Goal: Task Accomplishment & Management: Use online tool/utility

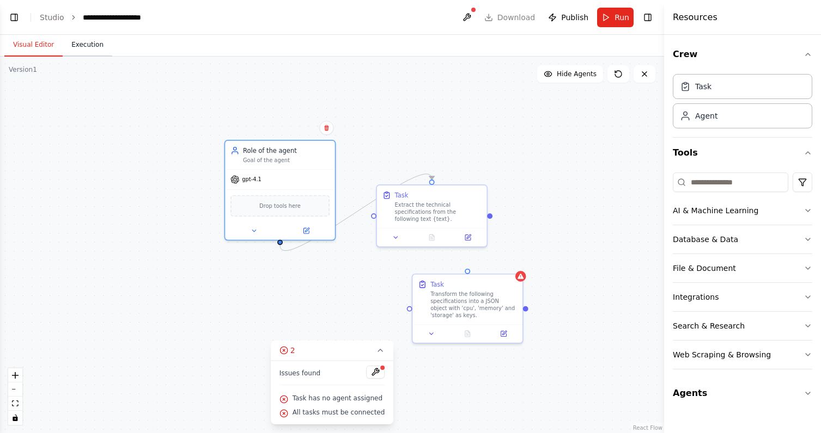
click at [89, 45] on button "Execution" at bounding box center [88, 45] width 50 height 23
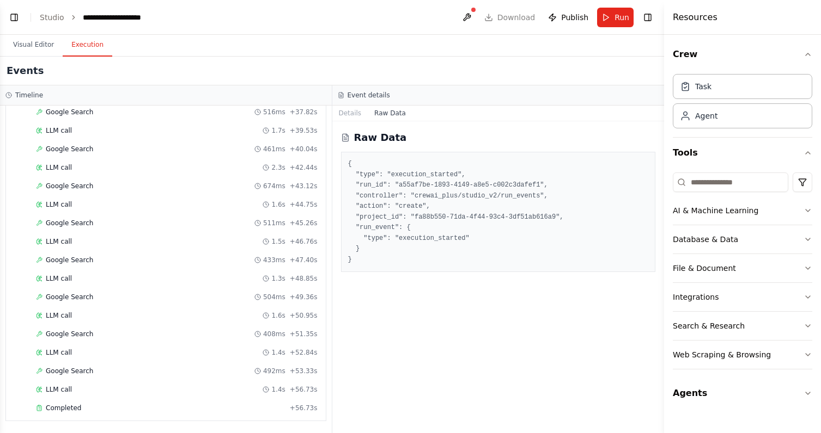
scroll to position [708, 0]
click at [355, 119] on button "Details" at bounding box center [350, 113] width 36 height 15
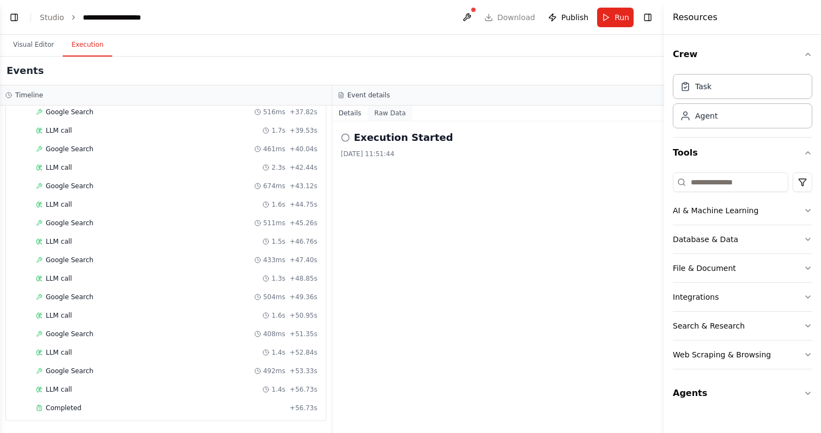
click at [378, 114] on button "Raw Data" at bounding box center [390, 113] width 45 height 15
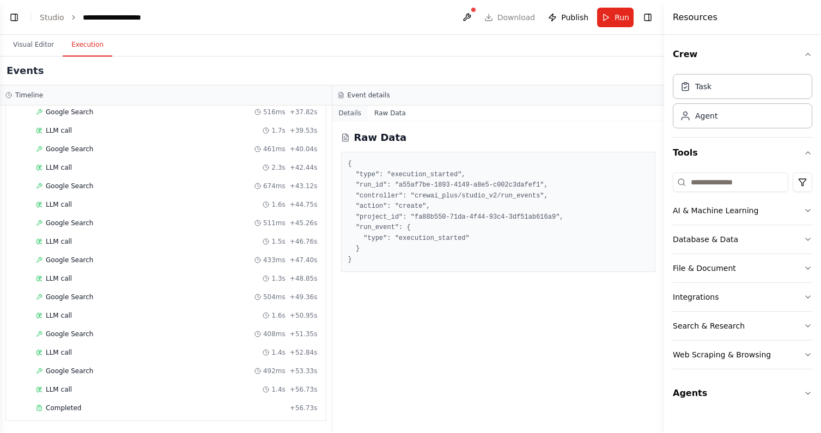
click at [351, 113] on button "Details" at bounding box center [350, 113] width 36 height 15
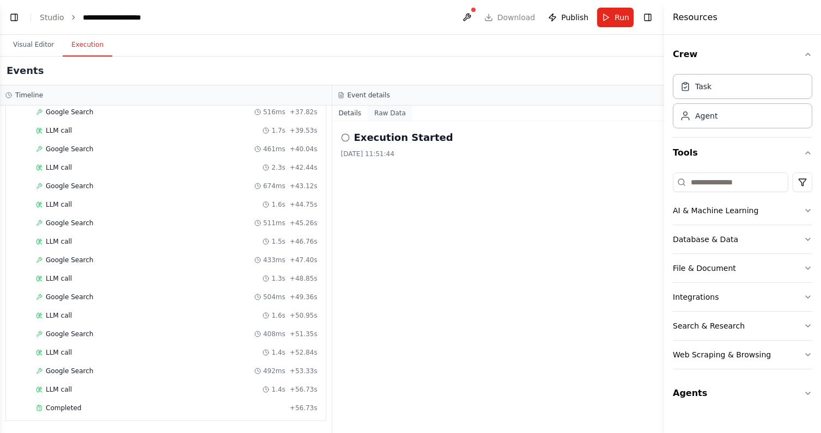
click at [399, 111] on button "Raw Data" at bounding box center [390, 113] width 45 height 15
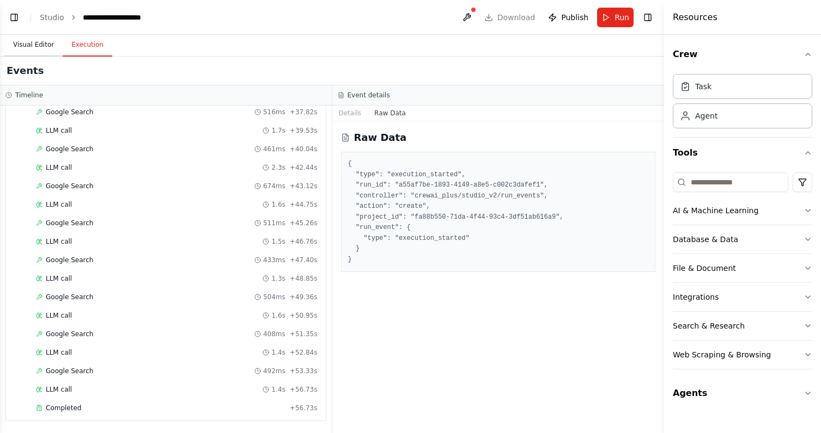
click at [46, 42] on button "Visual Editor" at bounding box center [33, 45] width 58 height 23
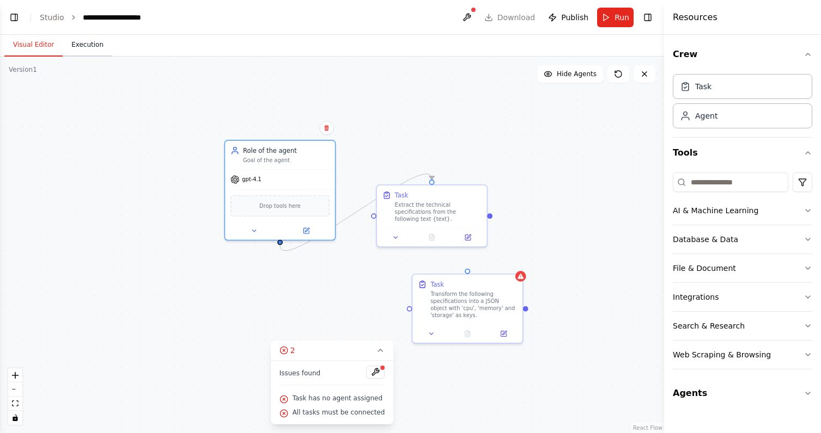
click at [85, 48] on button "Execution" at bounding box center [88, 45] width 50 height 23
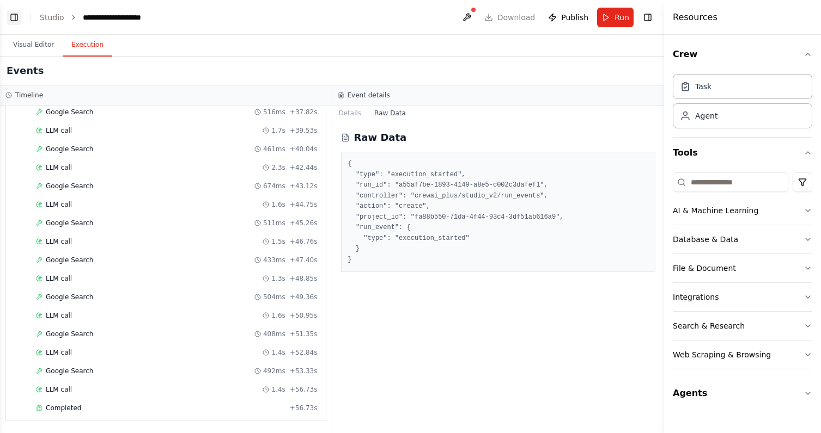
click at [19, 17] on button "Toggle Left Sidebar" at bounding box center [14, 17] width 15 height 15
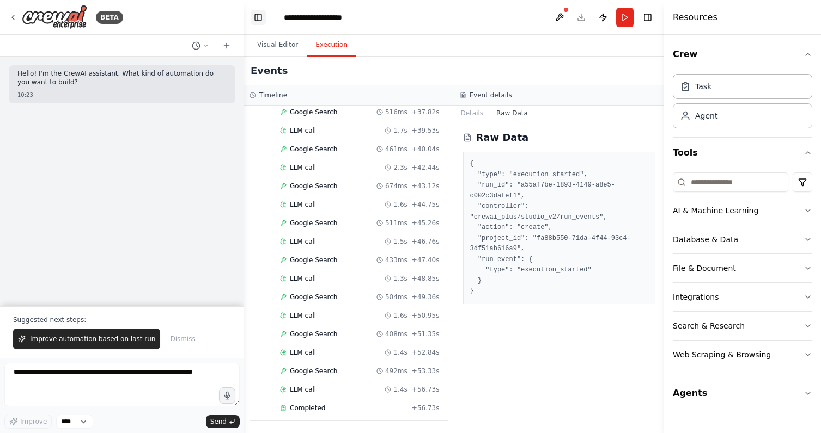
click at [19, 17] on div "BETA" at bounding box center [66, 17] width 114 height 25
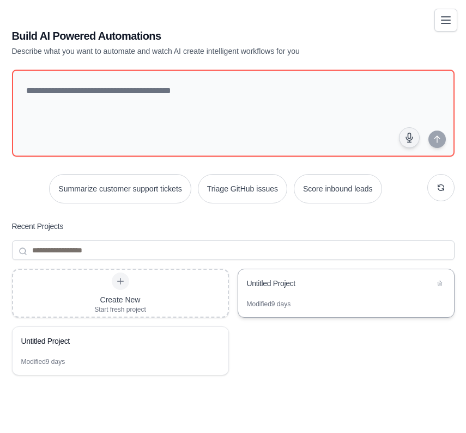
click at [276, 290] on div "Untitled Project" at bounding box center [340, 284] width 187 height 13
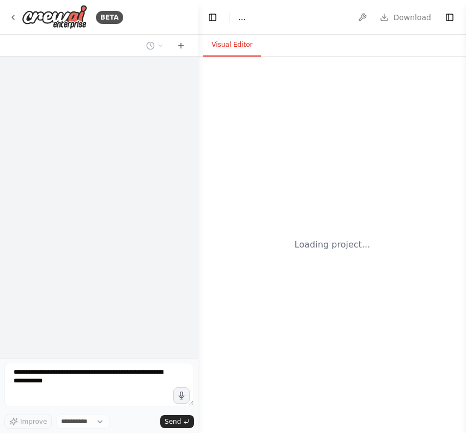
select select "****"
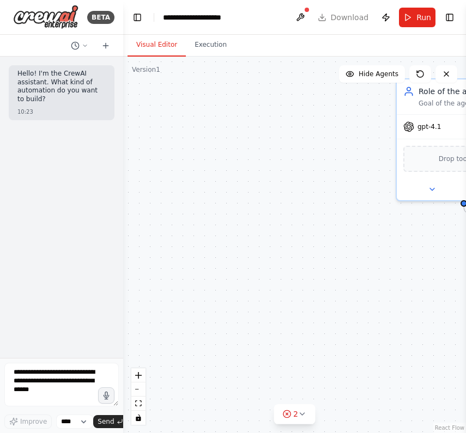
drag, startPoint x: 196, startPoint y: 96, endPoint x: -3, endPoint y: 82, distance: 199.3
click at [0, 82] on html "**********" at bounding box center [233, 216] width 466 height 433
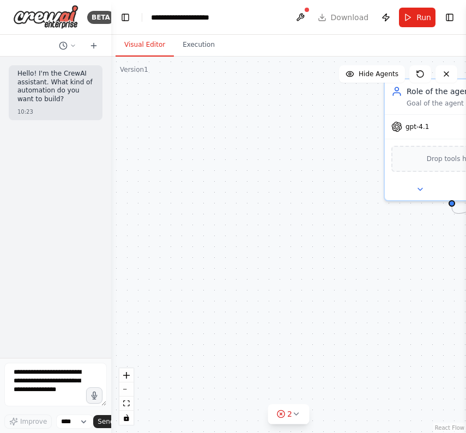
drag, startPoint x: 120, startPoint y: 163, endPoint x: -3, endPoint y: 166, distance: 123.1
click at [0, 166] on html "**********" at bounding box center [233, 216] width 466 height 433
click at [74, 45] on icon at bounding box center [72, 46] width 3 height 2
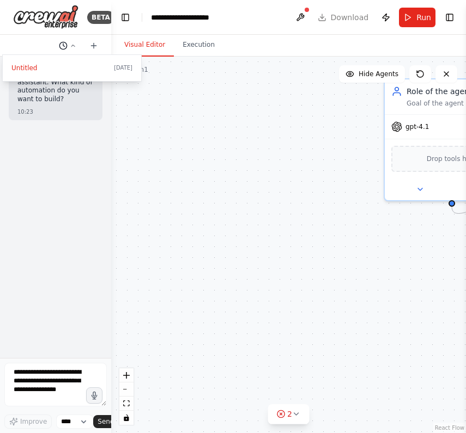
click at [74, 45] on div at bounding box center [55, 216] width 111 height 433
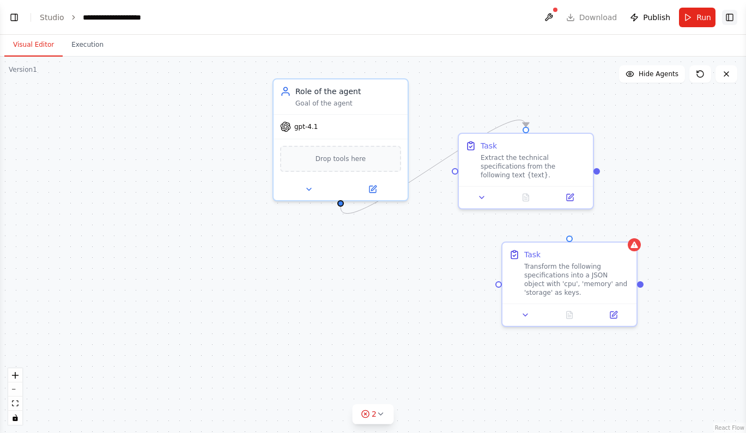
click at [465, 10] on button "Toggle Right Sidebar" at bounding box center [729, 17] width 15 height 15
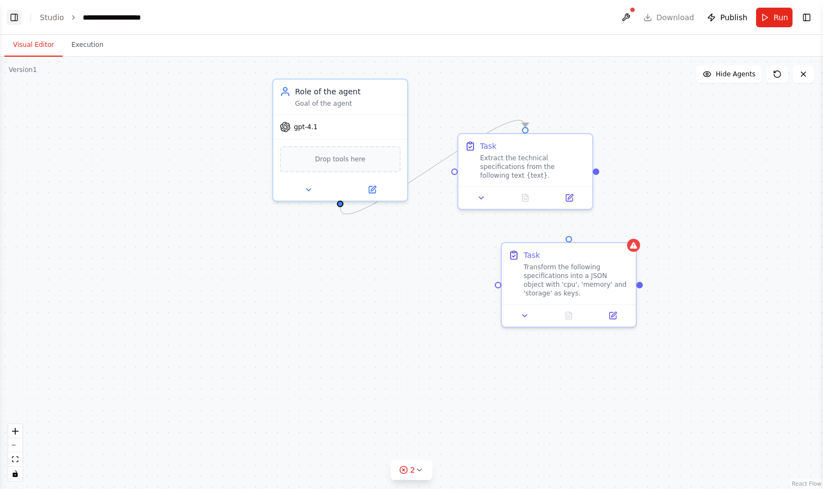
click at [16, 18] on button "Toggle Left Sidebar" at bounding box center [14, 17] width 15 height 15
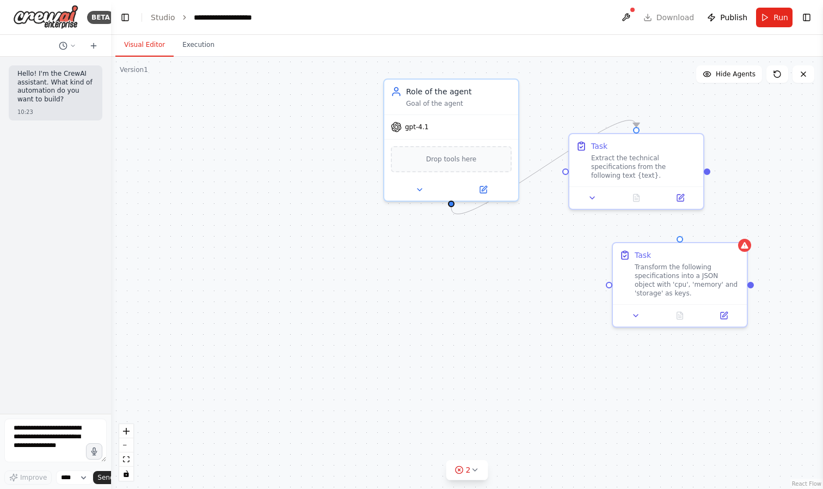
click at [372, 31] on header "**********" at bounding box center [467, 17] width 712 height 35
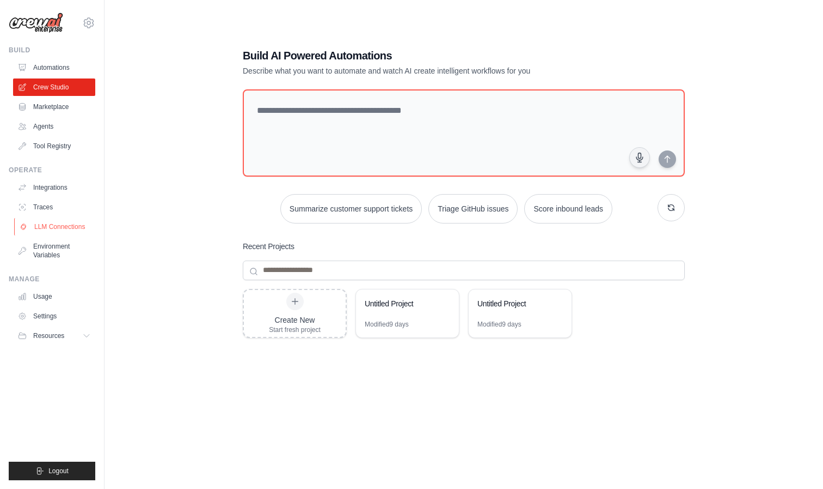
click at [64, 225] on link "LLM Connections" at bounding box center [55, 226] width 82 height 17
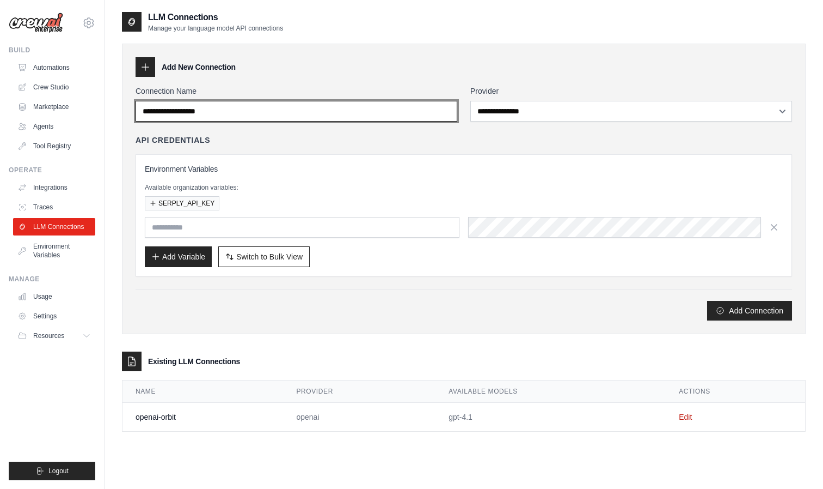
click at [447, 111] on input "Connection Name" at bounding box center [297, 111] width 322 height 21
click at [374, 114] on input "Connection Name" at bounding box center [297, 111] width 322 height 21
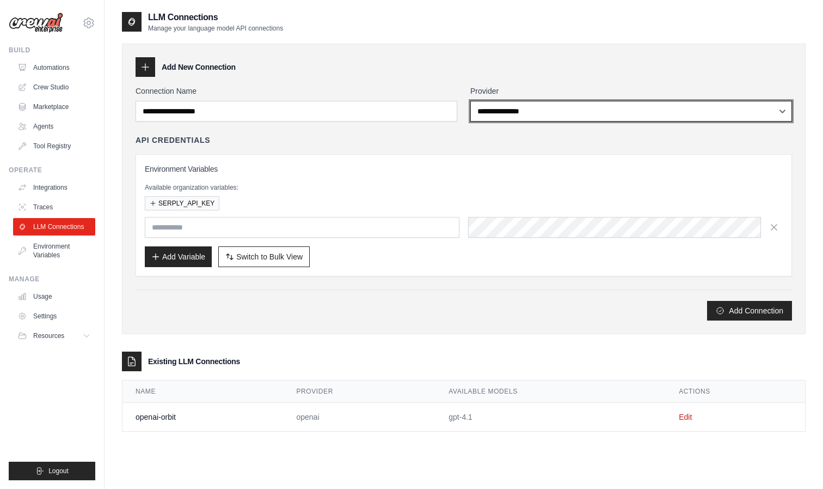
click at [513, 111] on select "**********" at bounding box center [632, 111] width 322 height 21
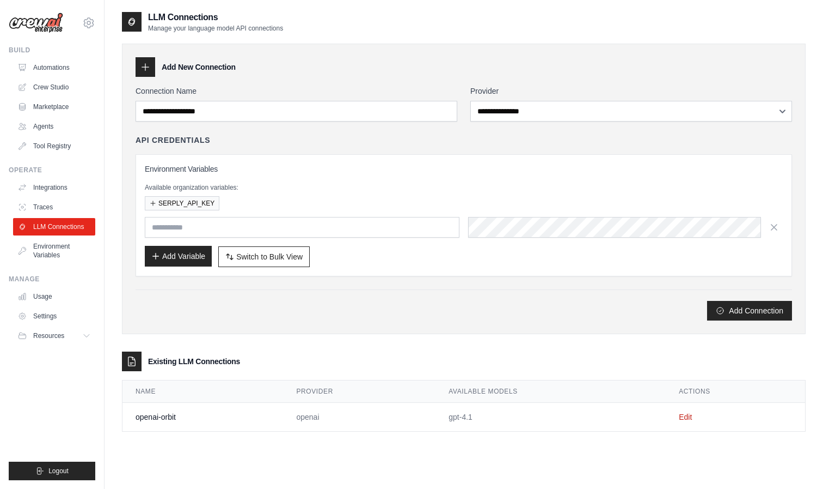
click at [167, 254] on button "Add Variable" at bounding box center [178, 256] width 67 height 21
click at [233, 226] on input "text" at bounding box center [302, 227] width 315 height 21
click at [193, 258] on button "Add Variable" at bounding box center [178, 256] width 67 height 21
click at [197, 203] on button "SERPLY_API_KEY" at bounding box center [182, 203] width 75 height 14
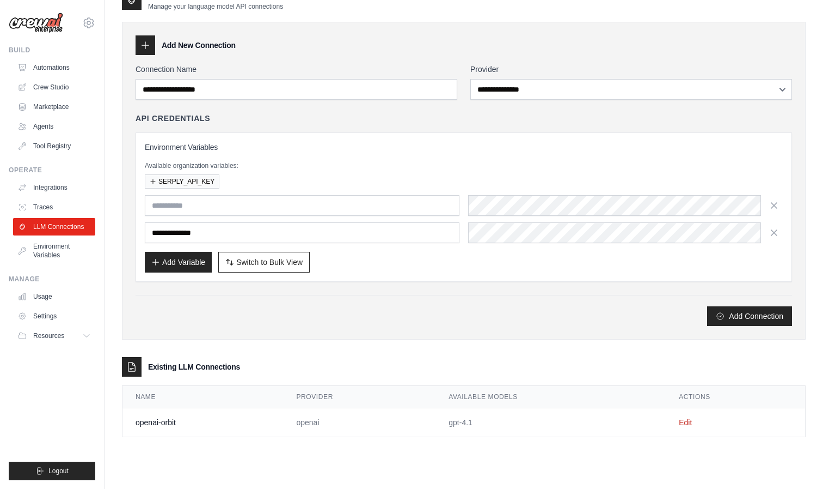
scroll to position [22, 0]
click at [682, 422] on link "Edit" at bounding box center [685, 422] width 13 height 9
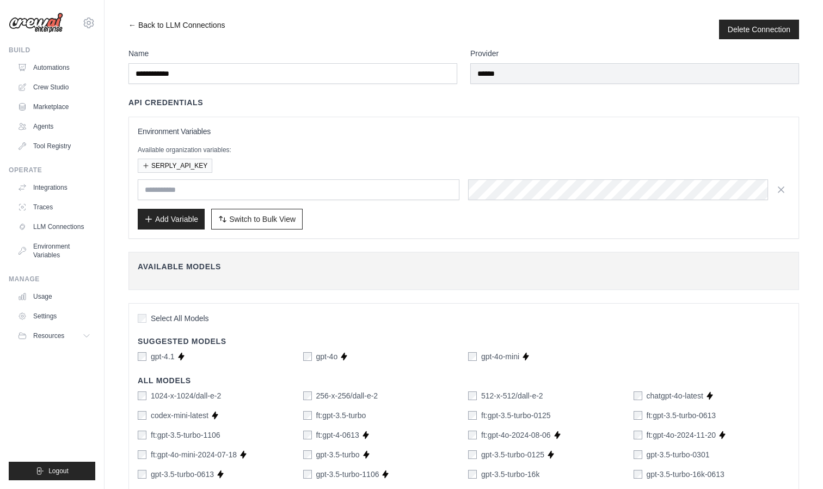
click at [131, 25] on link "← Back to LLM Connections" at bounding box center [177, 30] width 96 height 20
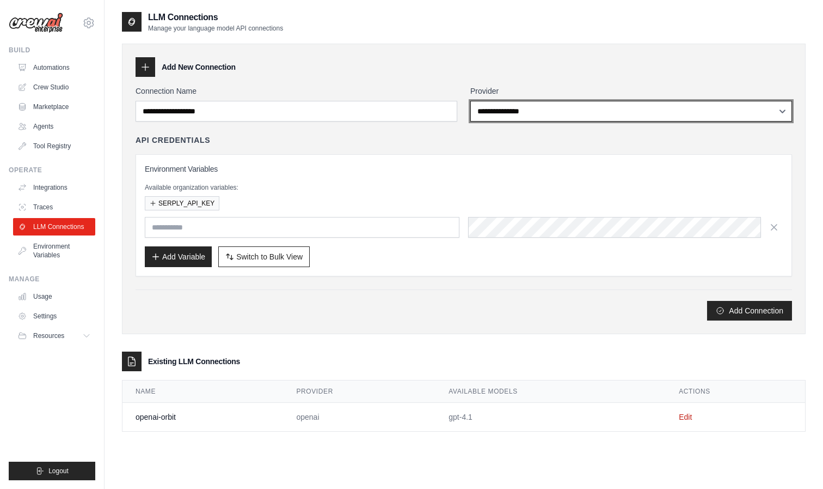
click at [533, 103] on select "**********" at bounding box center [632, 111] width 322 height 21
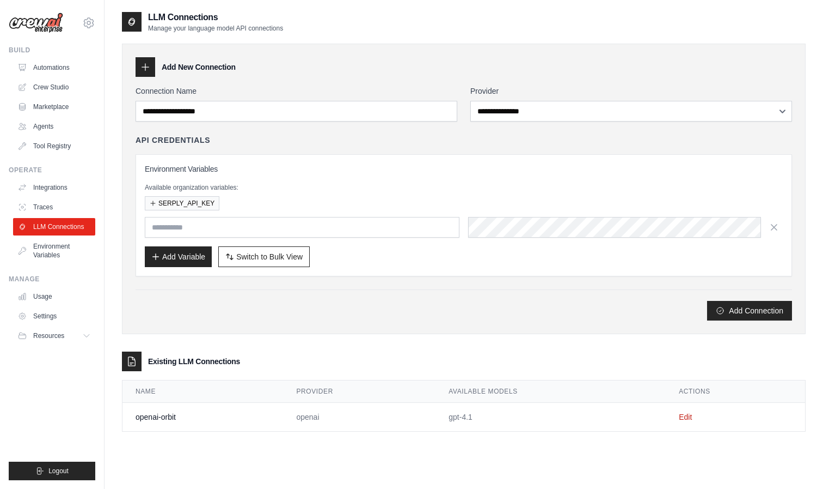
click at [338, 329] on div "**********" at bounding box center [464, 189] width 684 height 290
click at [682, 416] on link "Edit" at bounding box center [685, 416] width 13 height 9
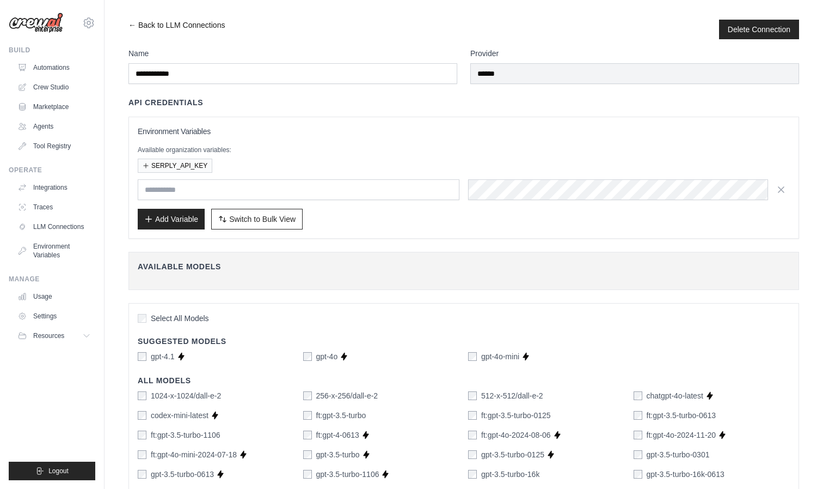
click at [133, 25] on link "← Back to LLM Connections" at bounding box center [177, 30] width 96 height 20
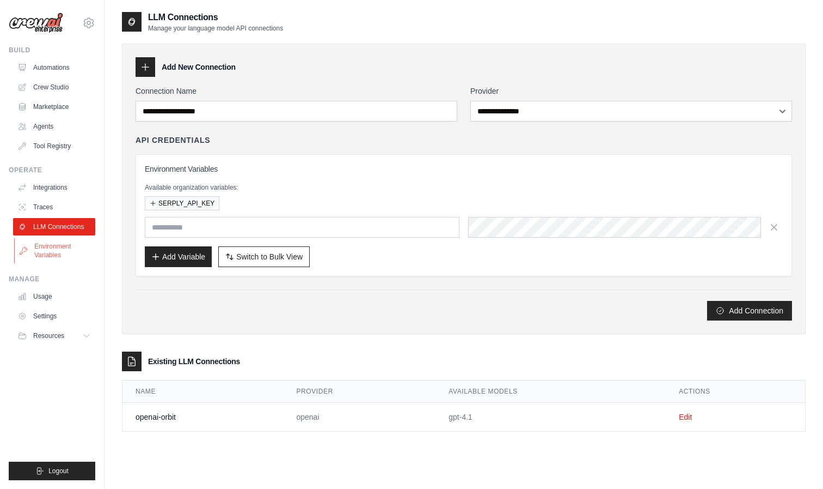
click at [69, 246] on link "Environment Variables" at bounding box center [55, 250] width 82 height 26
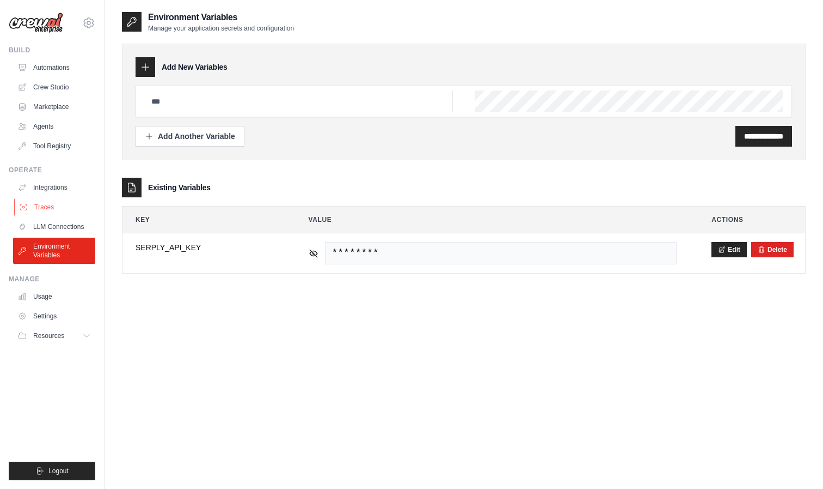
click at [56, 206] on link "Traces" at bounding box center [55, 206] width 82 height 17
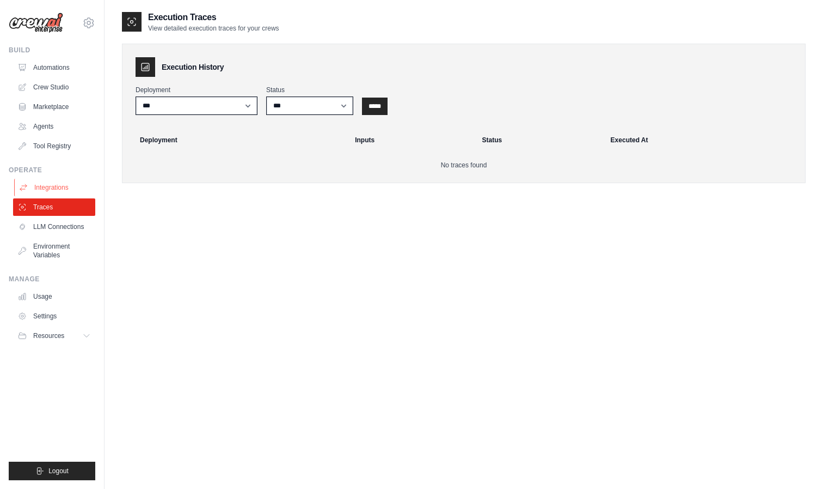
click at [55, 186] on link "Integrations" at bounding box center [55, 187] width 82 height 17
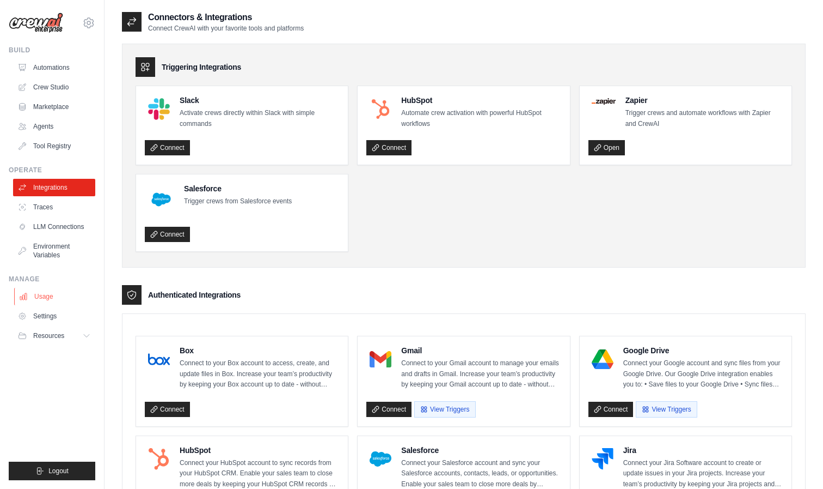
click at [49, 296] on link "Usage" at bounding box center [55, 296] width 82 height 17
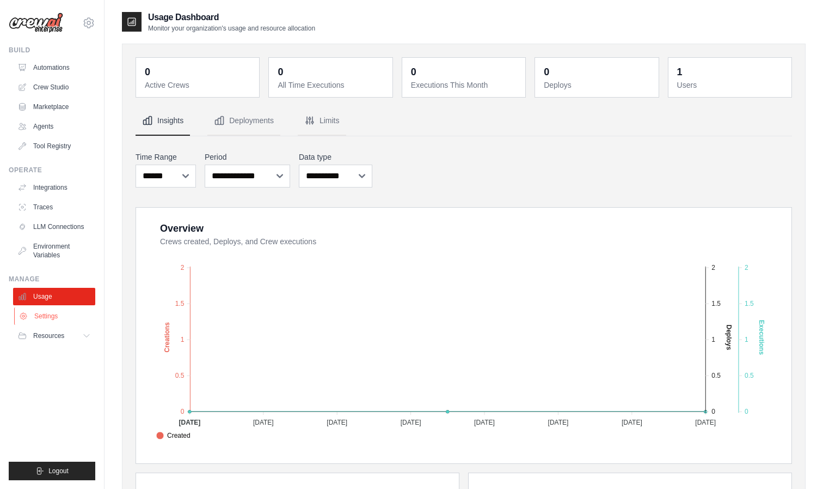
click at [47, 315] on link "Settings" at bounding box center [55, 315] width 82 height 17
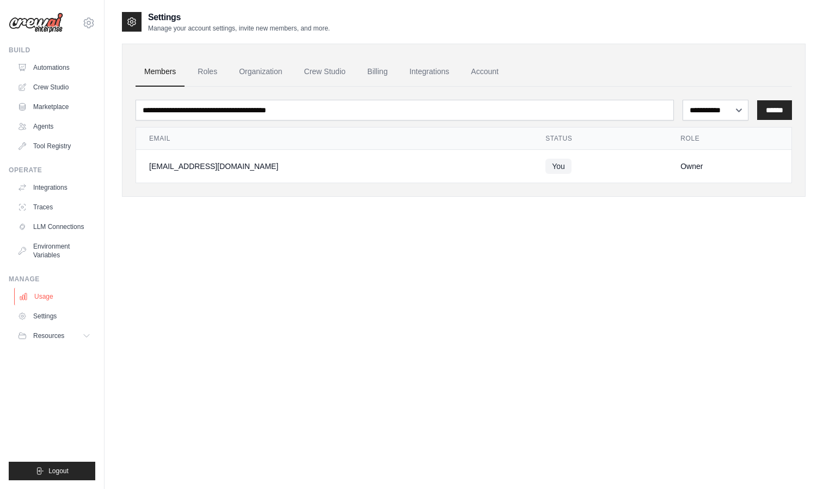
click at [40, 291] on link "Usage" at bounding box center [55, 296] width 82 height 17
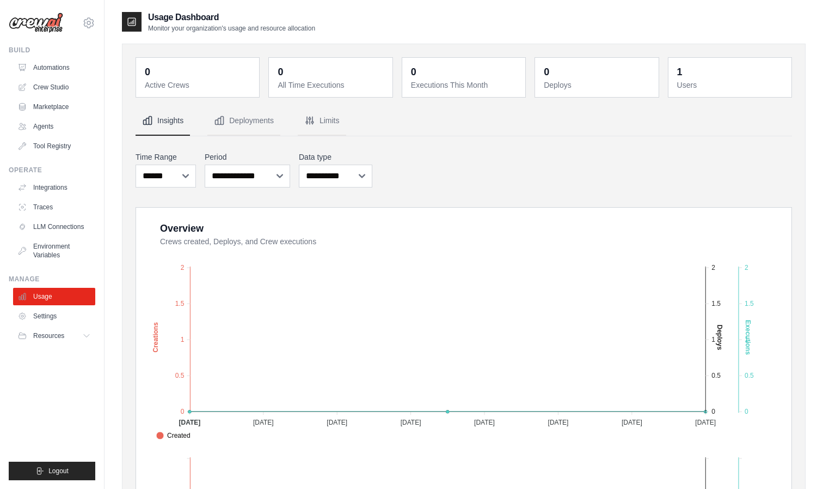
click at [43, 306] on ul "Usage Settings Resources Documentation Blog" at bounding box center [54, 316] width 82 height 57
click at [45, 312] on link "Settings" at bounding box center [55, 315] width 82 height 17
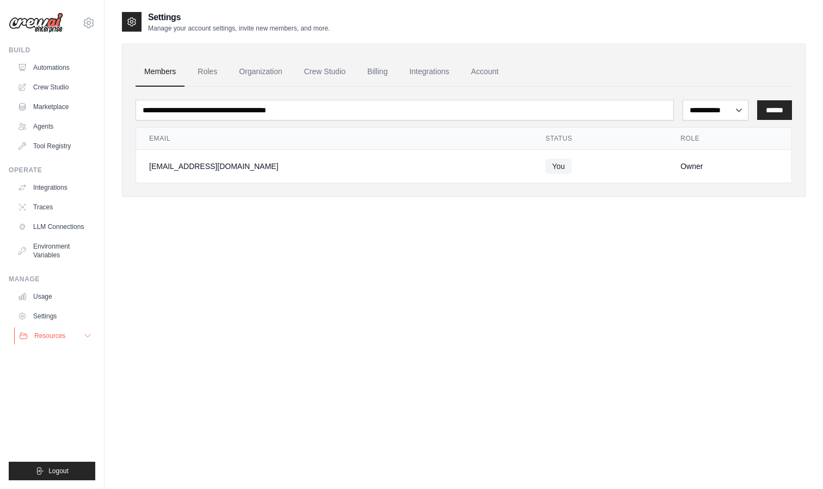
click at [49, 333] on span "Resources" at bounding box center [49, 335] width 31 height 9
click at [57, 147] on link "Tool Registry" at bounding box center [55, 145] width 82 height 17
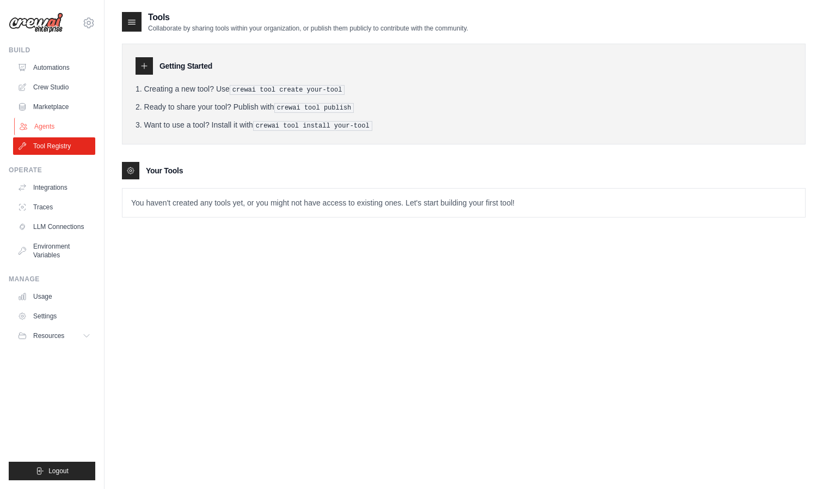
click at [50, 127] on link "Agents" at bounding box center [55, 126] width 82 height 17
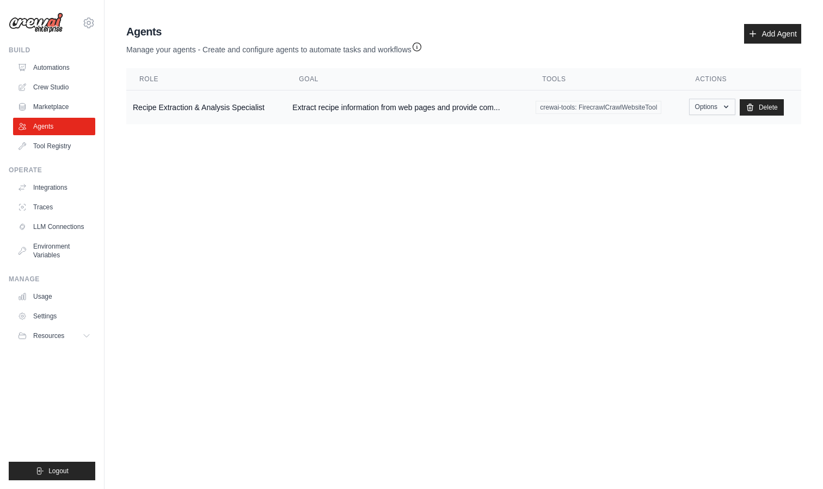
click at [709, 108] on button "Options" at bounding box center [712, 107] width 46 height 16
click at [673, 155] on link "Edit" at bounding box center [696, 152] width 78 height 20
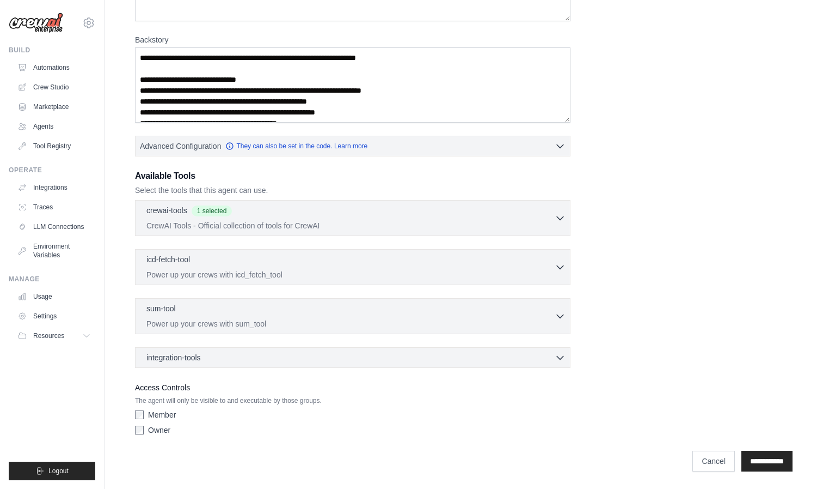
scroll to position [175, 0]
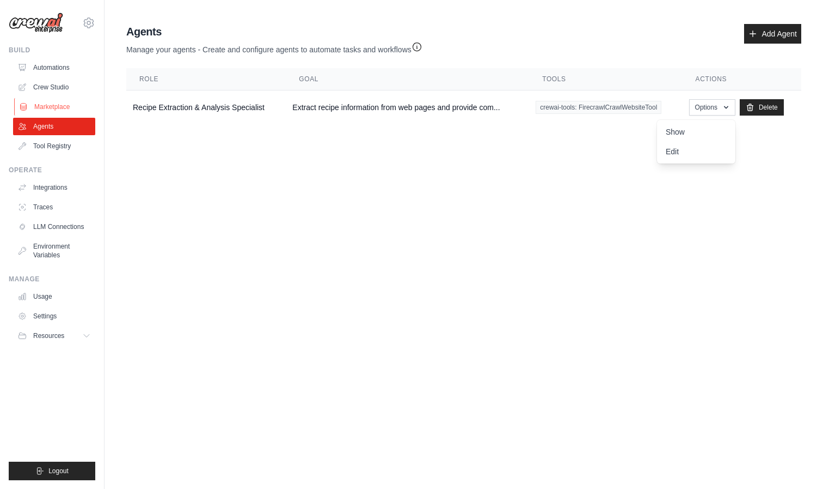
click at [55, 105] on link "Marketplace" at bounding box center [55, 106] width 82 height 17
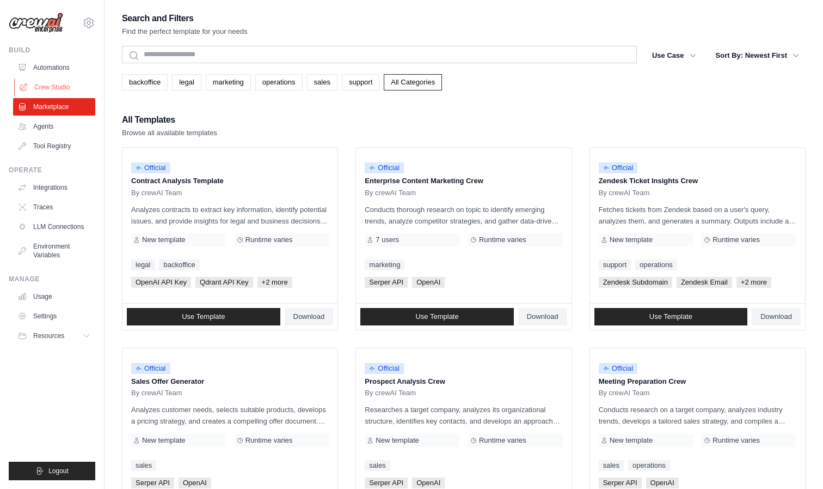
click at [52, 88] on link "Crew Studio" at bounding box center [55, 86] width 82 height 17
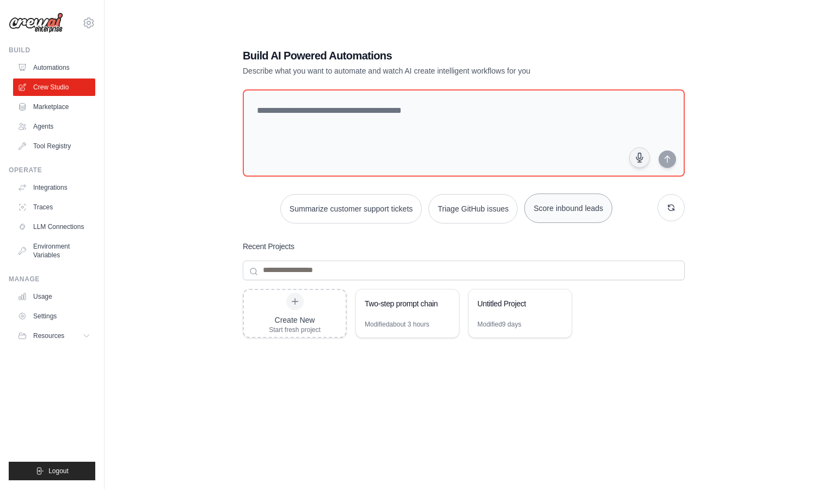
click at [570, 210] on button "Score inbound leads" at bounding box center [568, 207] width 88 height 29
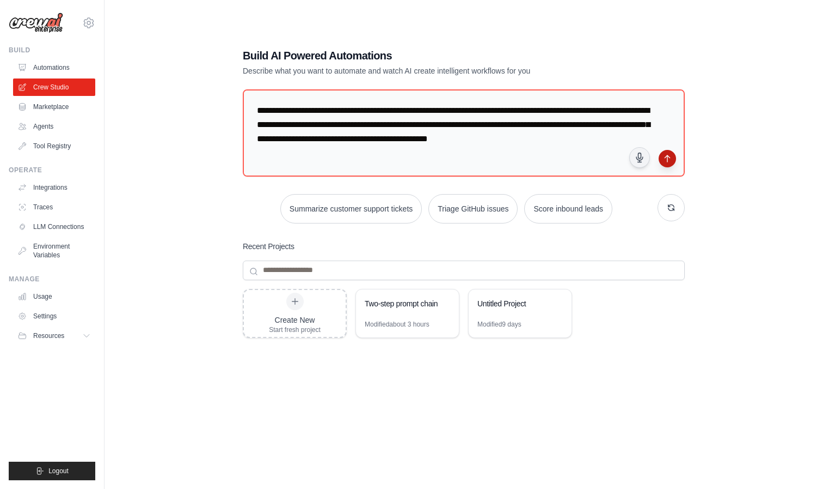
click at [664, 159] on icon "submit" at bounding box center [667, 158] width 9 height 9
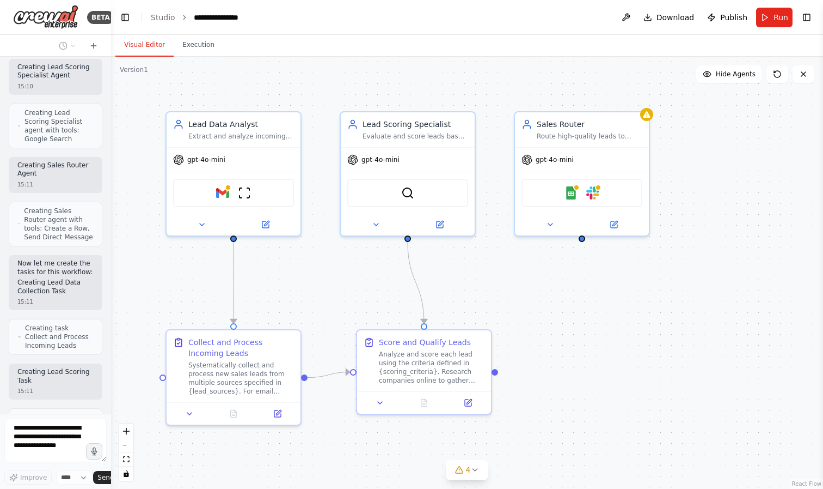
scroll to position [783, 0]
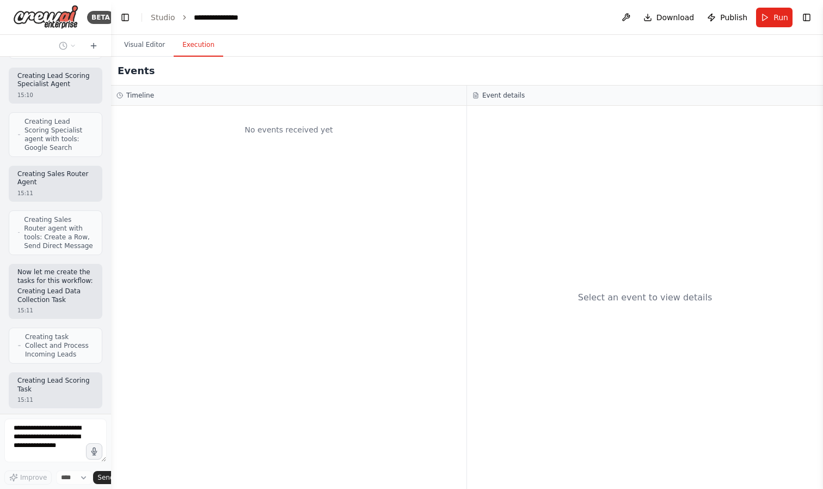
click at [206, 47] on button "Execution" at bounding box center [199, 45] width 50 height 23
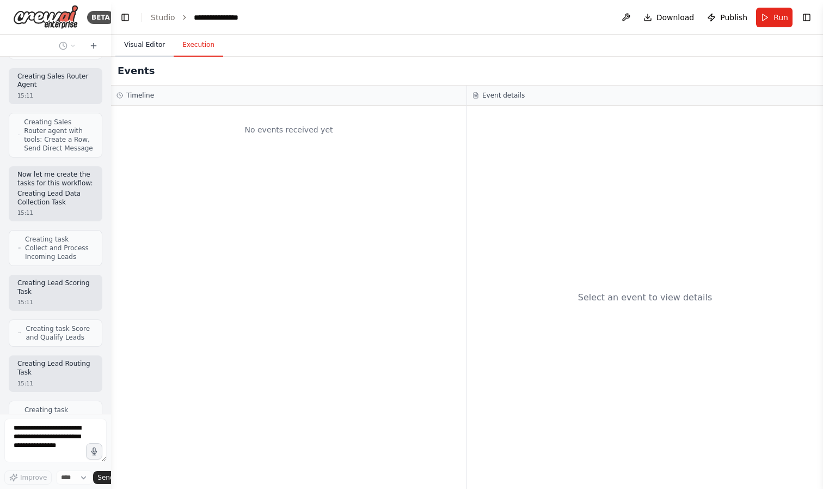
click at [162, 43] on button "Visual Editor" at bounding box center [144, 45] width 58 height 23
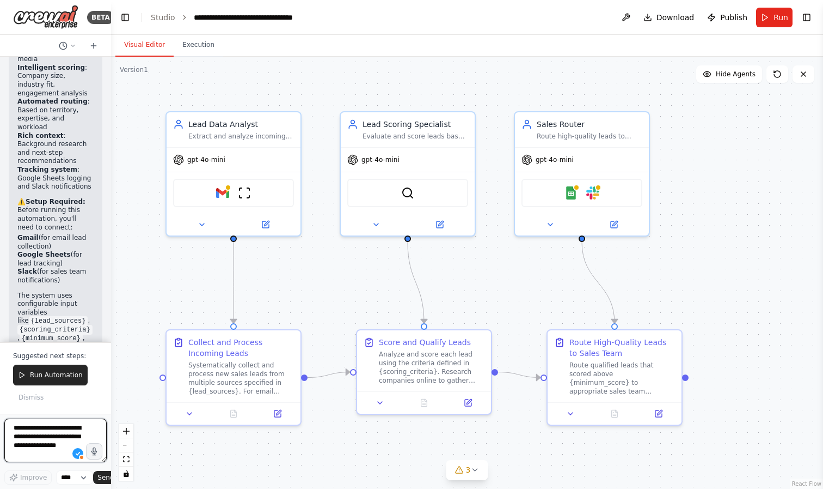
scroll to position [1770, 0]
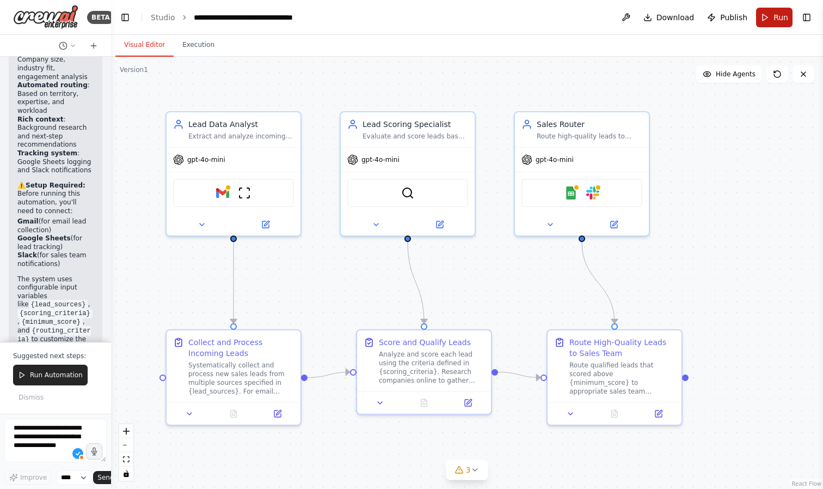
click at [783, 17] on span "Run" at bounding box center [781, 17] width 15 height 11
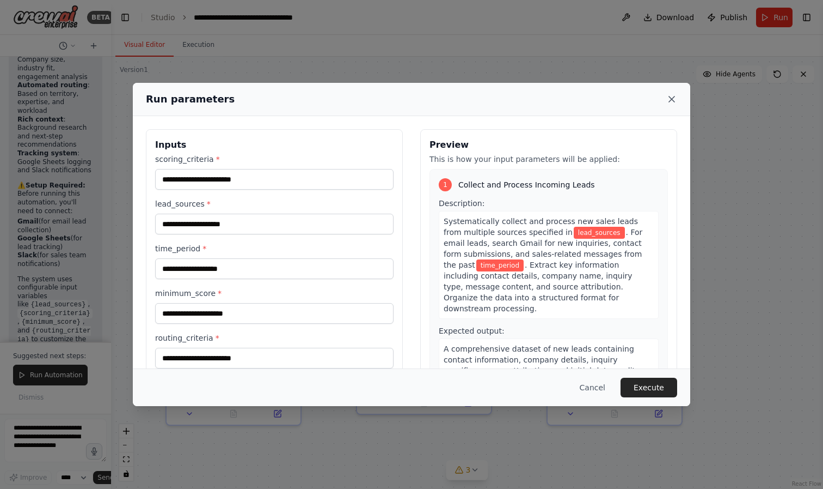
click at [671, 99] on icon at bounding box center [672, 99] width 11 height 11
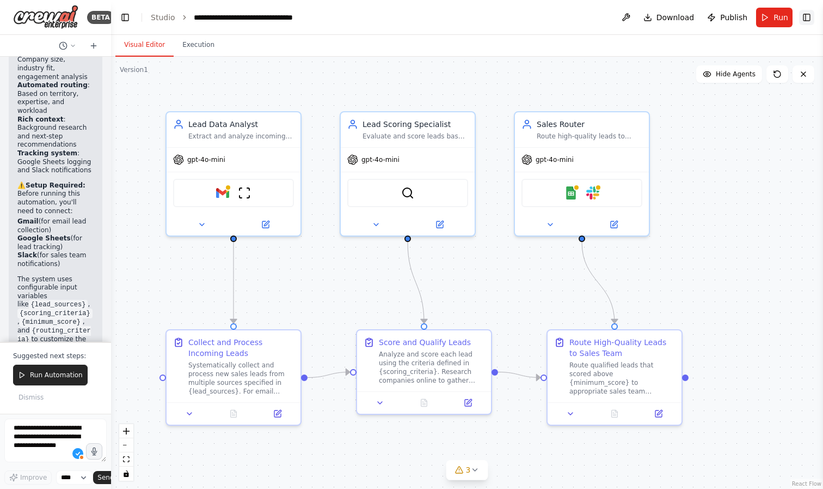
click at [807, 17] on button "Toggle Right Sidebar" at bounding box center [806, 17] width 15 height 15
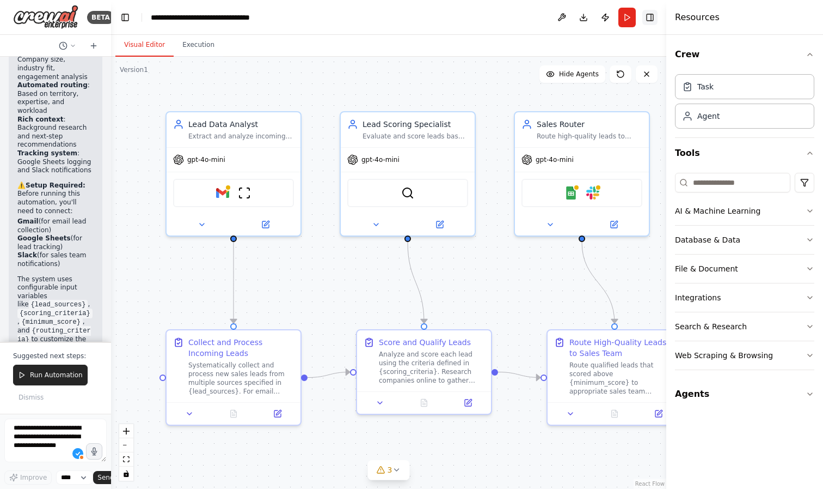
click at [807, 17] on div "Resources" at bounding box center [745, 17] width 157 height 35
click at [263, 137] on div "Extract and analyze incoming sales leads from multiple sources including websit…" at bounding box center [241, 134] width 106 height 9
click at [255, 222] on button at bounding box center [266, 222] width 62 height 13
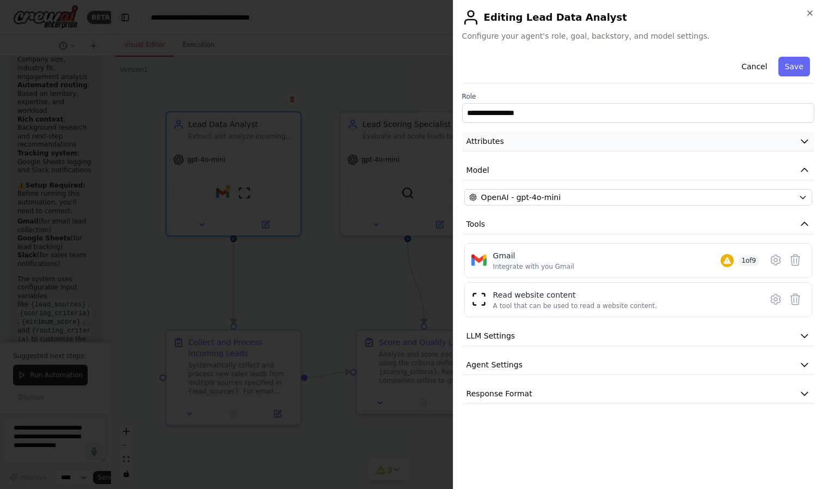
click at [551, 135] on button "Attributes" at bounding box center [638, 141] width 352 height 20
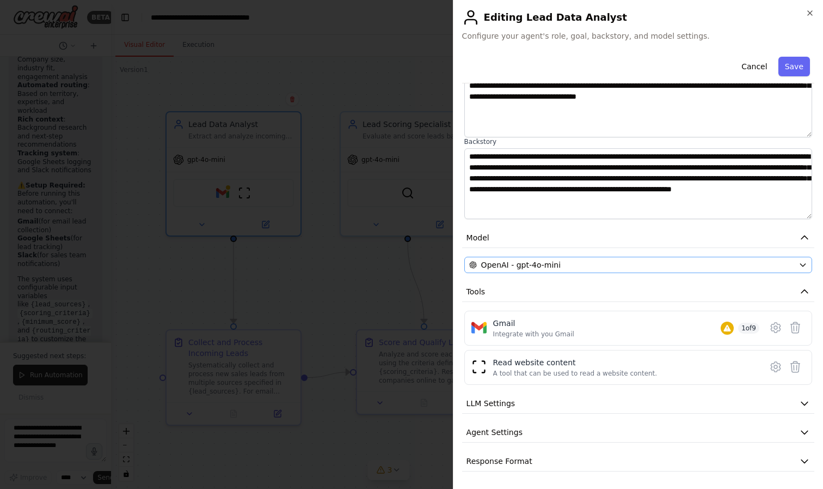
scroll to position [105, 0]
click at [606, 454] on button "Response Format" at bounding box center [638, 461] width 352 height 20
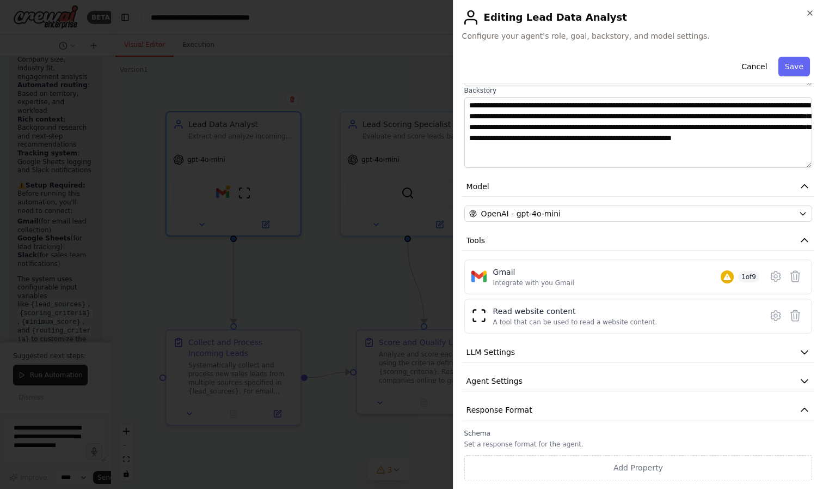
scroll to position [156, 0]
click at [772, 316] on icon at bounding box center [775, 315] width 9 height 10
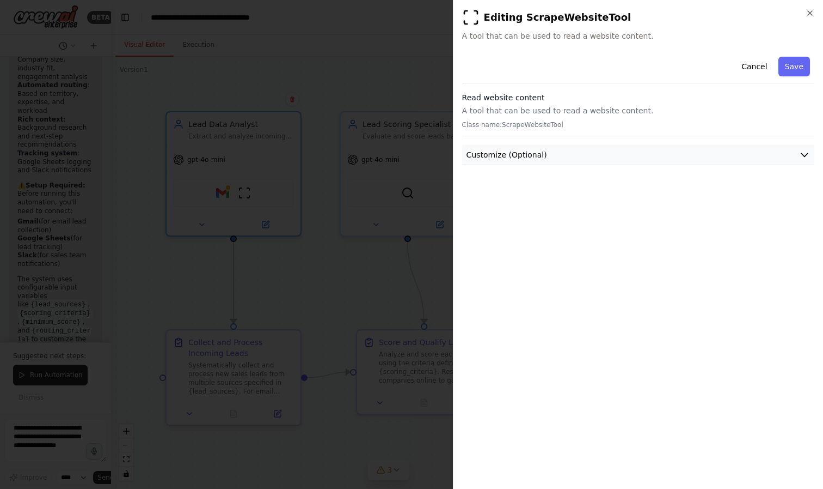
click at [528, 151] on span "Customize (Optional)" at bounding box center [507, 154] width 81 height 11
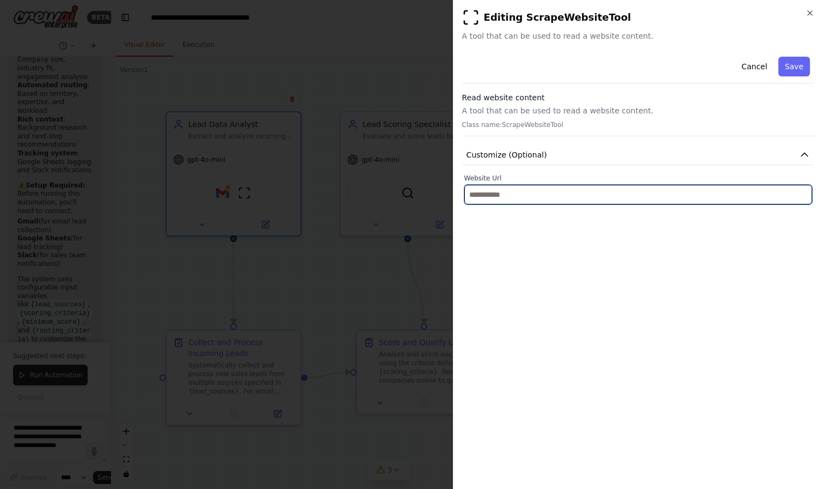
click at [514, 197] on input "text" at bounding box center [639, 195] width 348 height 20
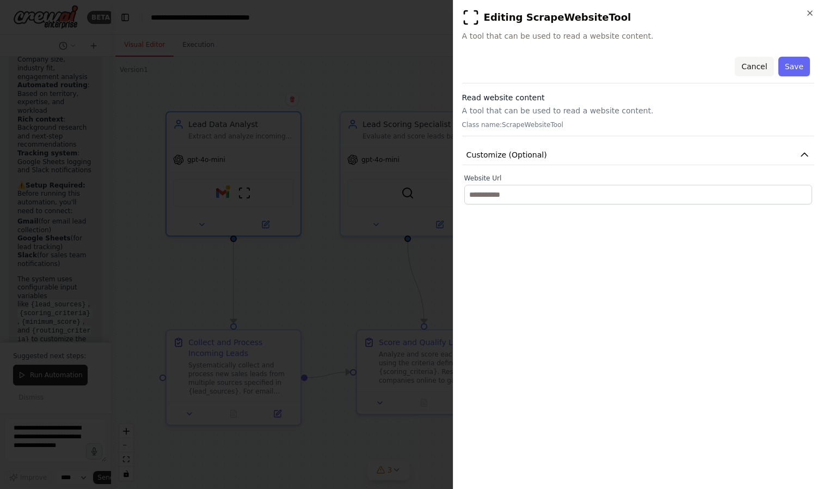
click at [746, 65] on button "Cancel" at bounding box center [754, 67] width 39 height 20
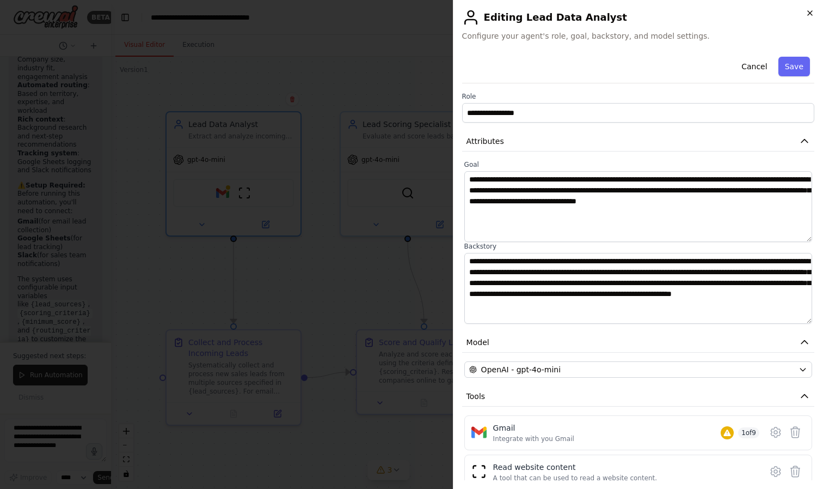
click at [811, 9] on icon "button" at bounding box center [810, 13] width 9 height 9
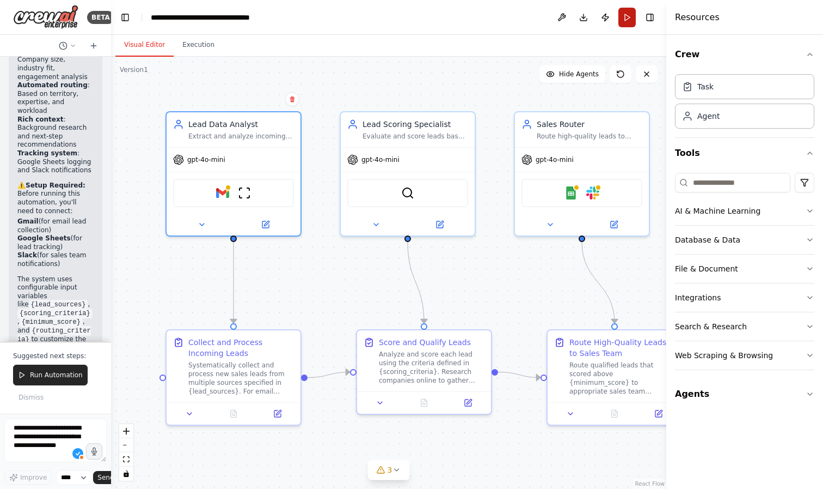
click at [619, 14] on button "Run" at bounding box center [627, 18] width 17 height 20
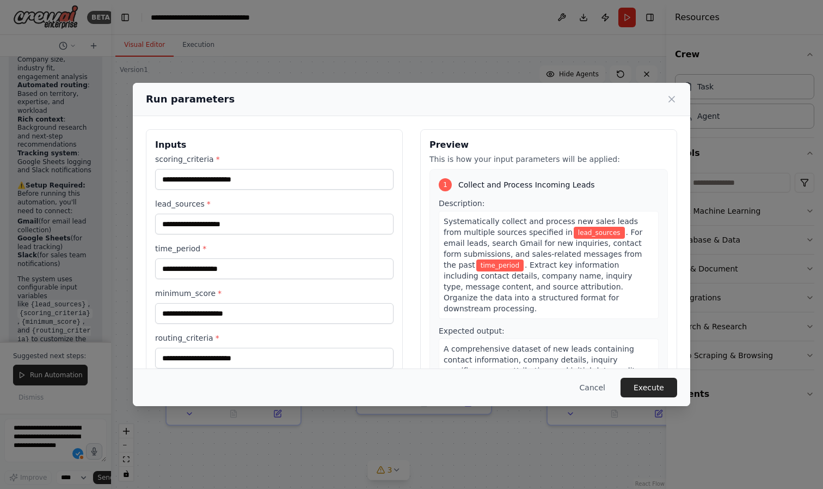
click at [627, 18] on div "Run parameters Inputs scoring_criteria * lead_sources * time_period * minimum_s…" at bounding box center [411, 244] width 823 height 489
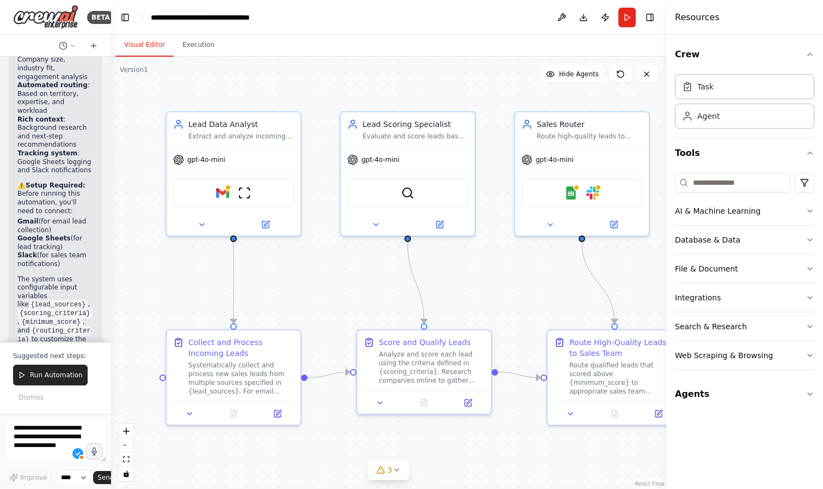
click at [627, 18] on button "Run" at bounding box center [627, 18] width 17 height 20
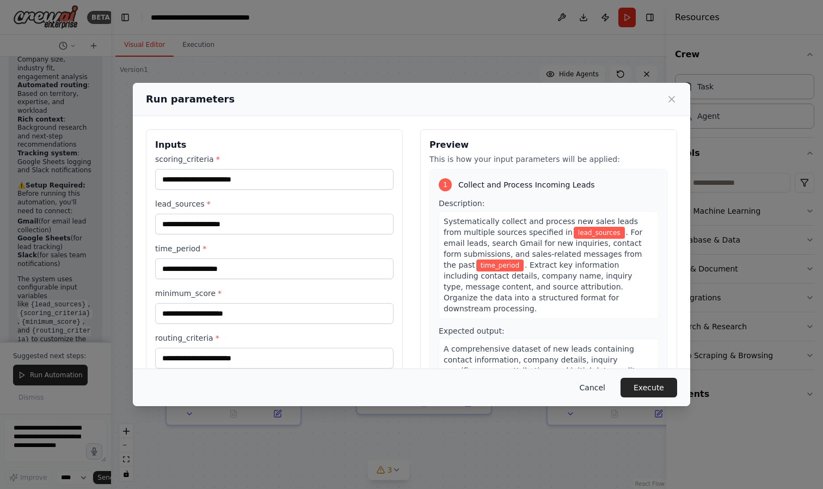
click at [582, 384] on button "Cancel" at bounding box center [592, 387] width 43 height 20
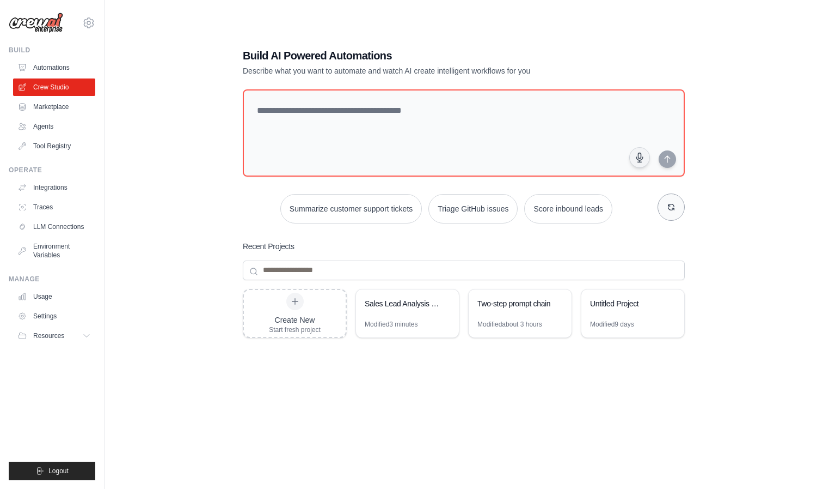
click at [680, 200] on button "button" at bounding box center [671, 206] width 27 height 27
click at [573, 206] on button "Analyze customer feedback" at bounding box center [568, 207] width 112 height 29
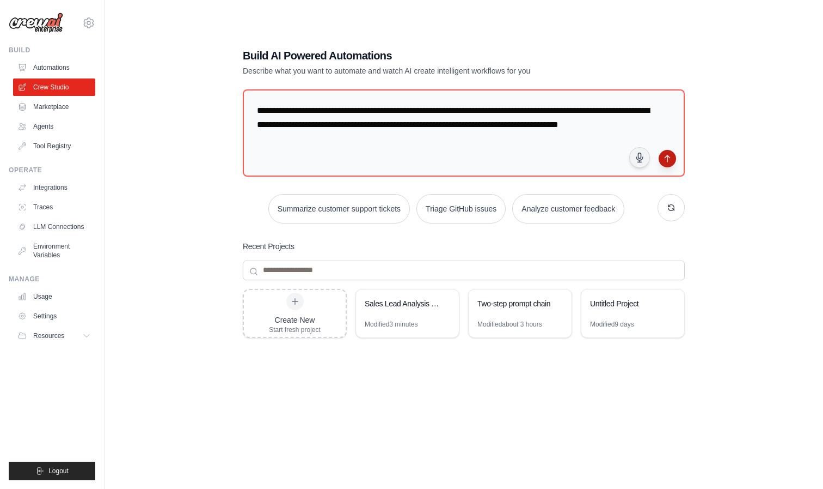
click at [674, 160] on button "submit" at bounding box center [667, 158] width 17 height 17
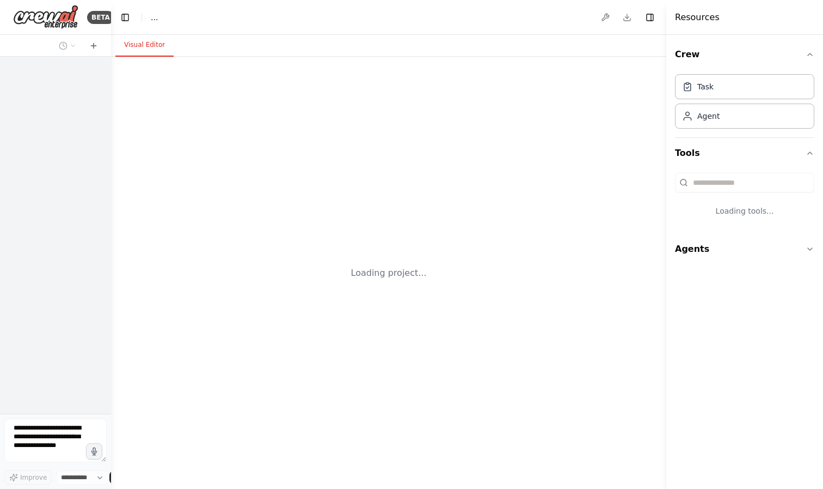
select select "****"
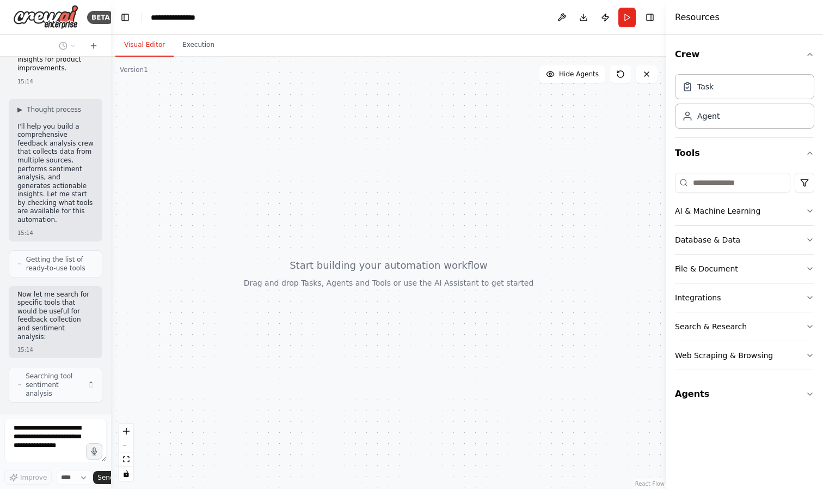
scroll to position [82, 0]
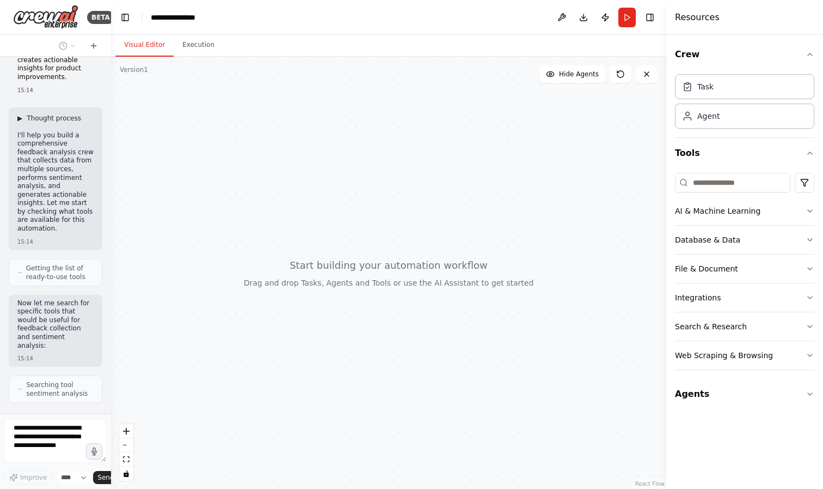
click at [21, 114] on span "▶" at bounding box center [19, 118] width 5 height 9
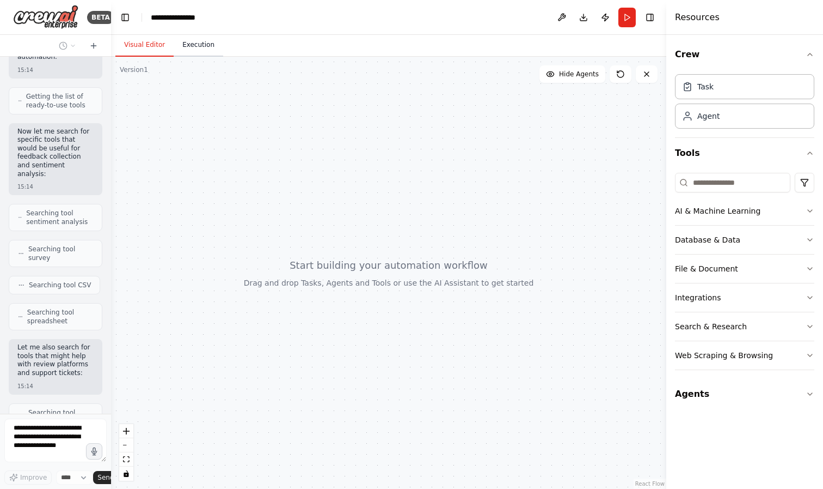
scroll to position [925, 0]
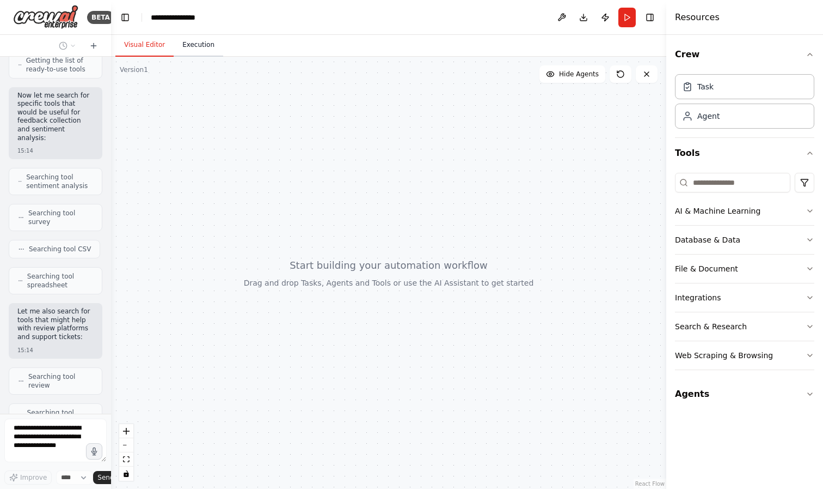
click at [203, 48] on button "Execution" at bounding box center [199, 45] width 50 height 23
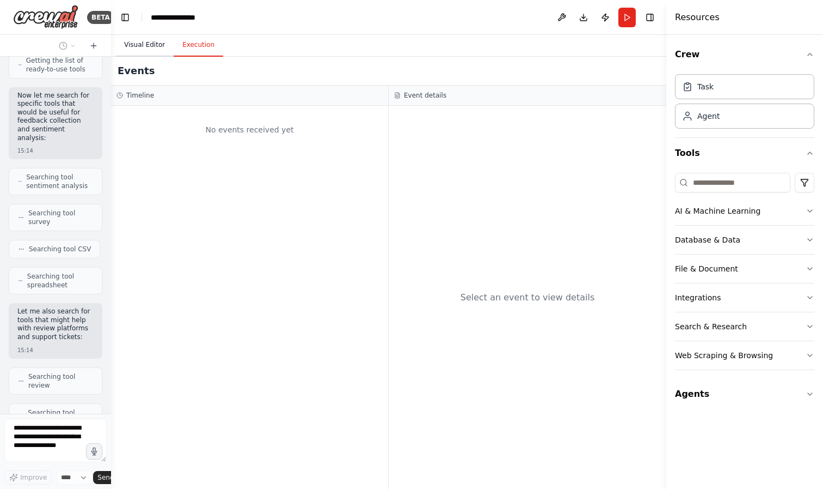
click at [159, 44] on button "Visual Editor" at bounding box center [144, 45] width 58 height 23
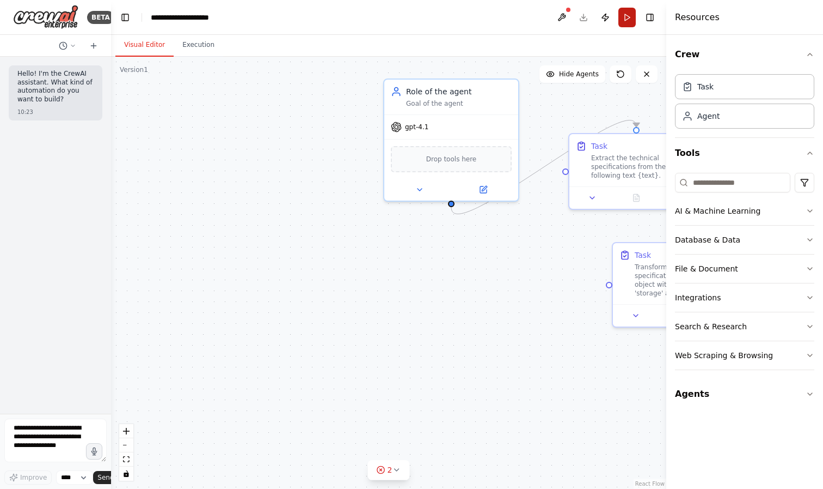
click at [630, 19] on button "Run" at bounding box center [627, 18] width 17 height 20
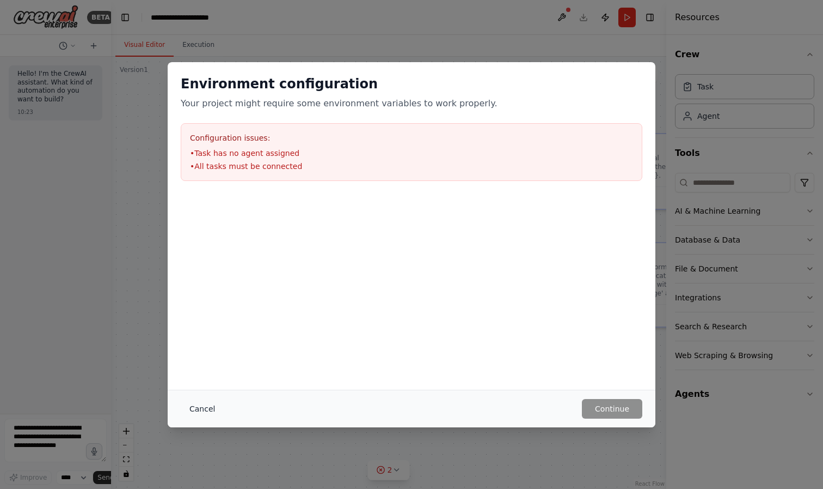
click at [201, 412] on button "Cancel" at bounding box center [202, 409] width 43 height 20
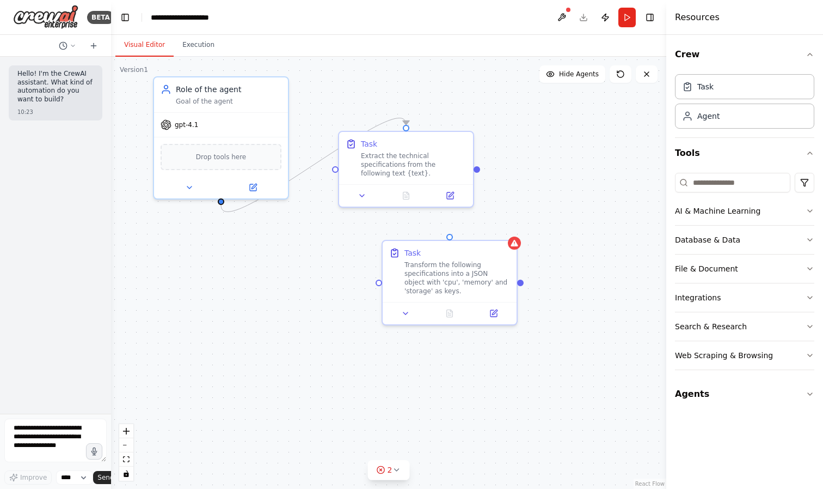
drag, startPoint x: 448, startPoint y: 288, endPoint x: 218, endPoint y: 285, distance: 230.4
click at [218, 285] on div ".deletable-edge-delete-btn { width: 20px; height: 20px; border: 0px solid #ffff…" at bounding box center [388, 273] width 555 height 432
click at [515, 242] on icon at bounding box center [514, 240] width 7 height 7
click at [509, 230] on icon at bounding box center [508, 228] width 7 height 7
click at [485, 229] on button "Confirm" at bounding box center [478, 228] width 39 height 13
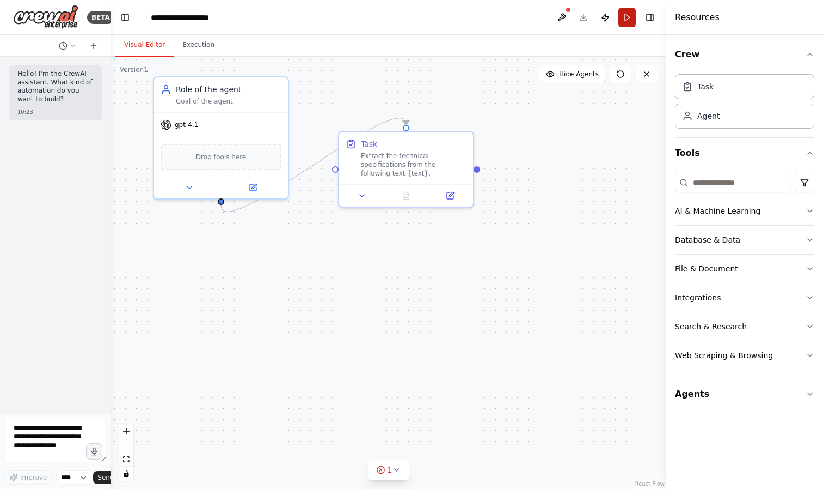
click at [628, 17] on button "Run" at bounding box center [627, 18] width 17 height 20
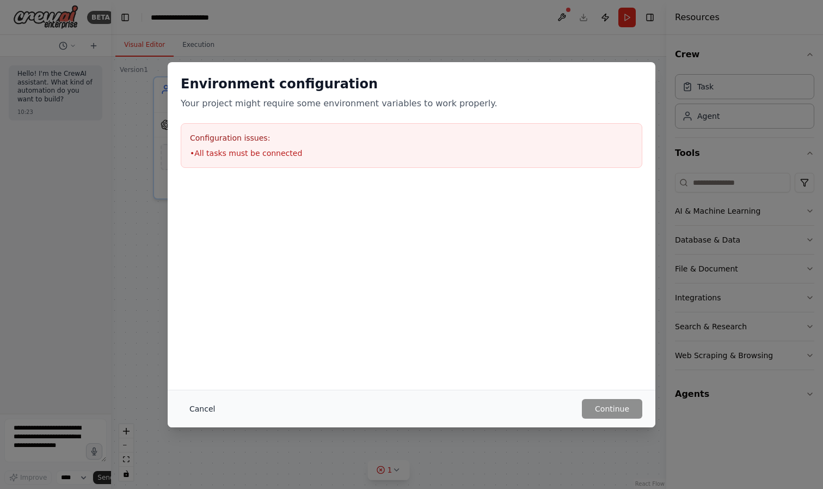
click at [191, 409] on button "Cancel" at bounding box center [202, 409] width 43 height 20
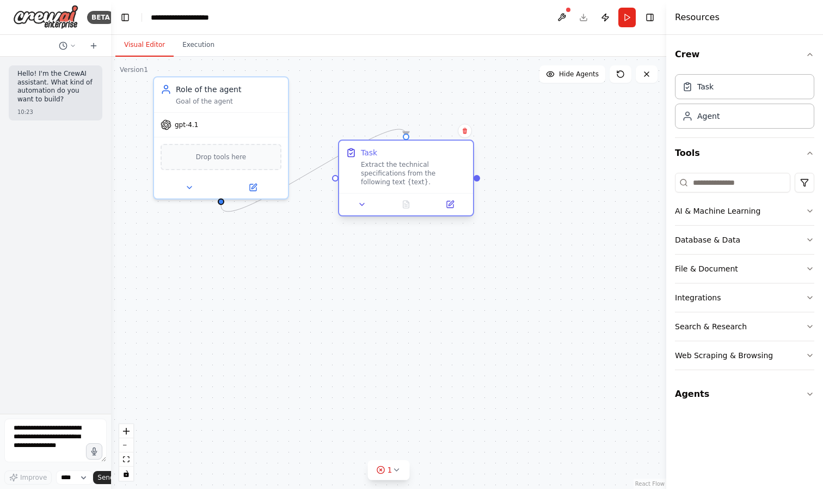
drag, startPoint x: 345, startPoint y: 174, endPoint x: 360, endPoint y: 192, distance: 24.0
click at [360, 192] on div "Task Extract the technical specifications from the following text {text}." at bounding box center [406, 167] width 134 height 52
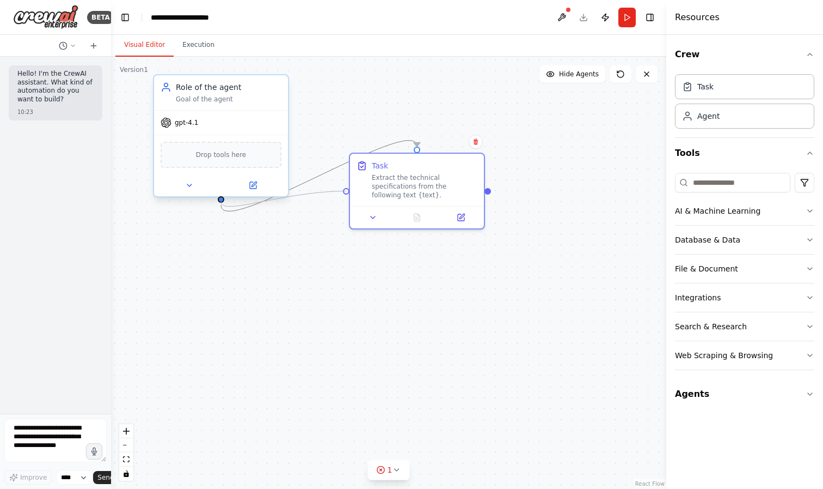
drag, startPoint x: 345, startPoint y: 192, endPoint x: 223, endPoint y: 204, distance: 123.2
click at [223, 204] on div "Recipe Extraction & Analysis Specialist Extract recipe information from web pag…" at bounding box center [158, 270] width 555 height 432
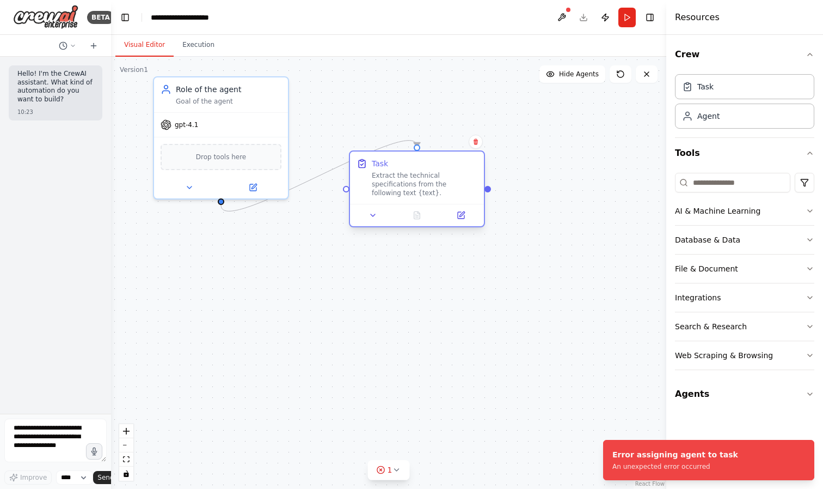
click at [434, 192] on div "Extract the technical specifications from the following text {text}." at bounding box center [425, 184] width 106 height 26
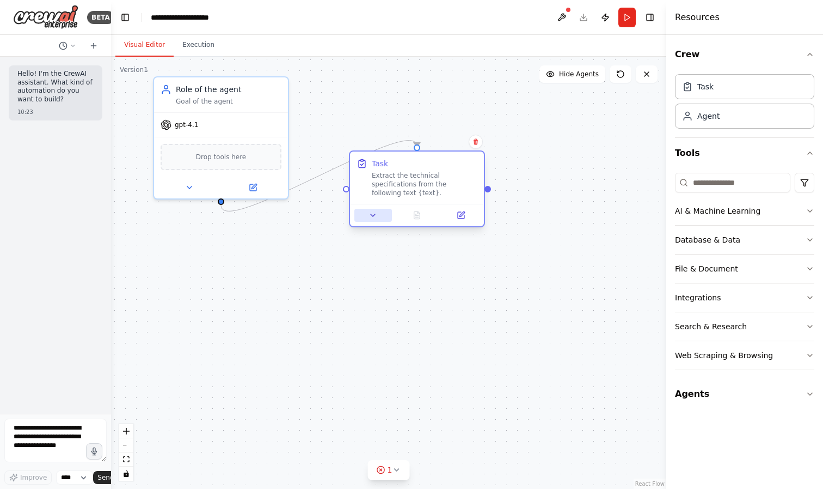
click at [376, 216] on icon at bounding box center [373, 215] width 9 height 9
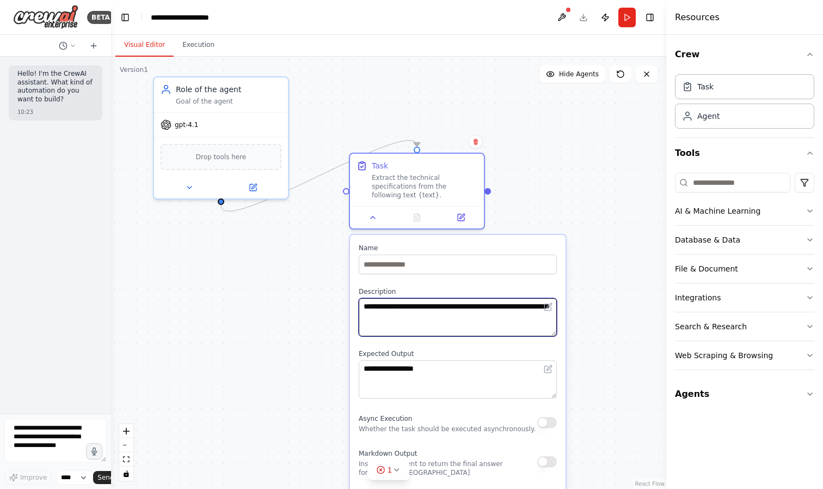
click at [405, 322] on textarea "**********" at bounding box center [458, 317] width 198 height 38
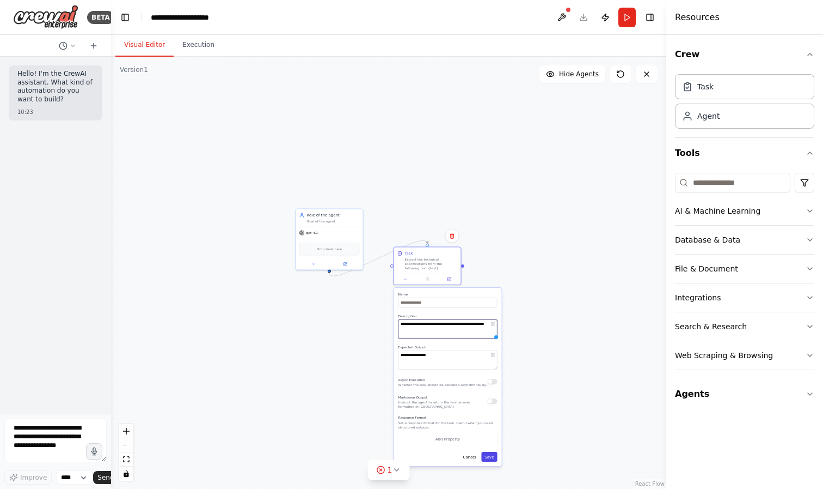
type textarea "**********"
click at [490, 455] on button "Save" at bounding box center [489, 456] width 16 height 10
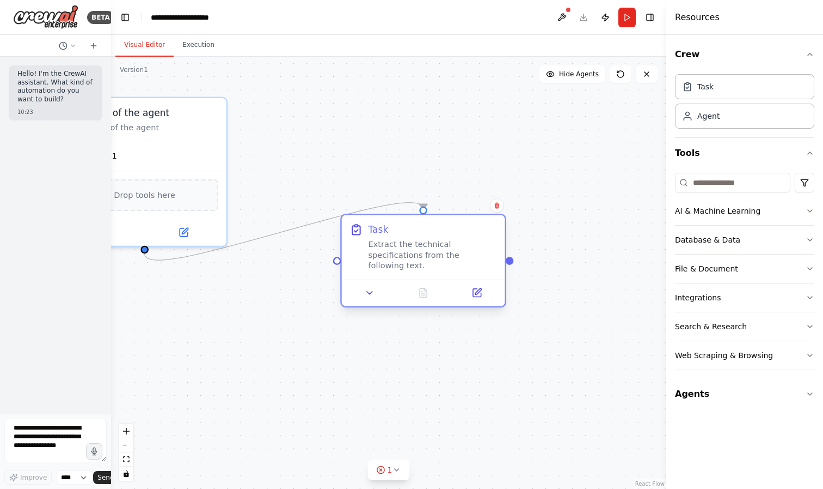
drag, startPoint x: 399, startPoint y: 245, endPoint x: 439, endPoint y: 272, distance: 48.5
click at [439, 272] on div "Task Extract the technical specifications from the following text." at bounding box center [423, 247] width 163 height 64
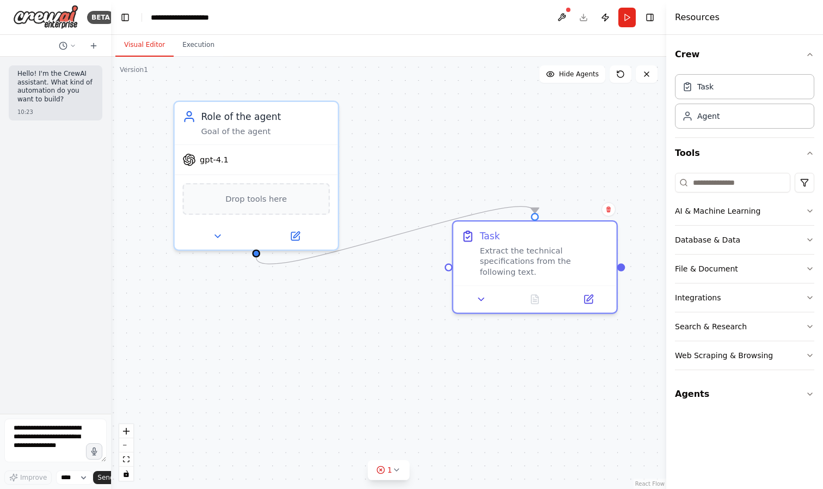
drag, startPoint x: 347, startPoint y: 167, endPoint x: 461, endPoint y: 172, distance: 113.9
click at [461, 172] on div ".deletable-edge-delete-btn { width: 20px; height: 20px; border: 0px solid #ffff…" at bounding box center [388, 273] width 555 height 432
click at [628, 19] on button "Run" at bounding box center [627, 18] width 17 height 20
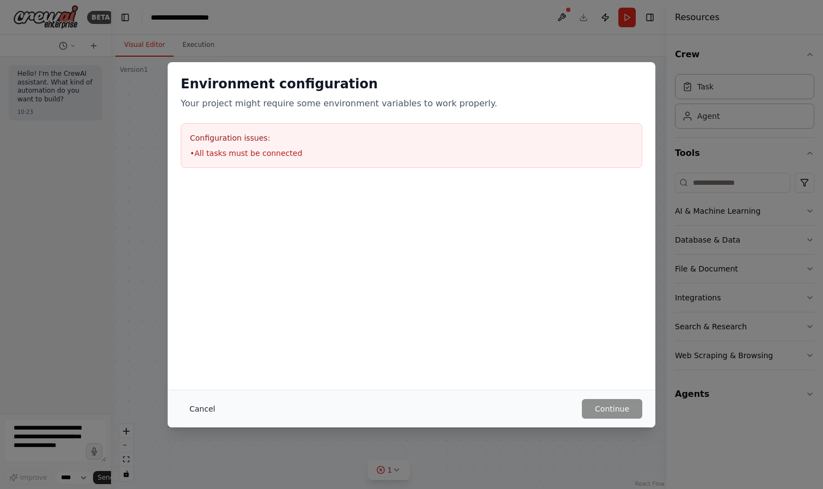
click at [207, 410] on button "Cancel" at bounding box center [202, 409] width 43 height 20
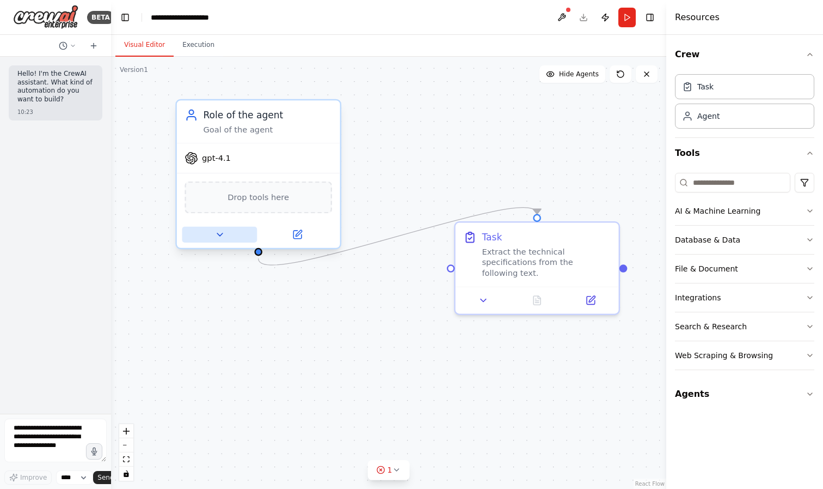
click at [225, 236] on icon at bounding box center [220, 234] width 11 height 11
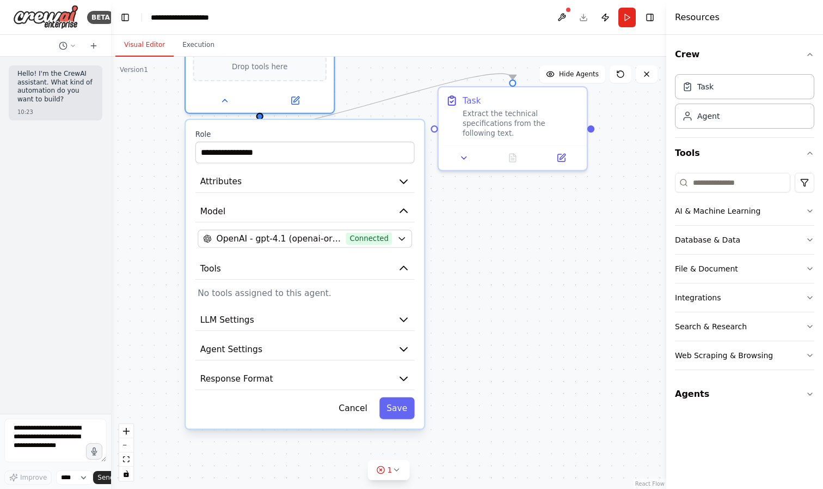
drag, startPoint x: 478, startPoint y: 367, endPoint x: 480, endPoint y: 210, distance: 156.9
click at [480, 210] on div ".deletable-edge-delete-btn { width: 20px; height: 20px; border: 0px solid #ffff…" at bounding box center [388, 273] width 555 height 432
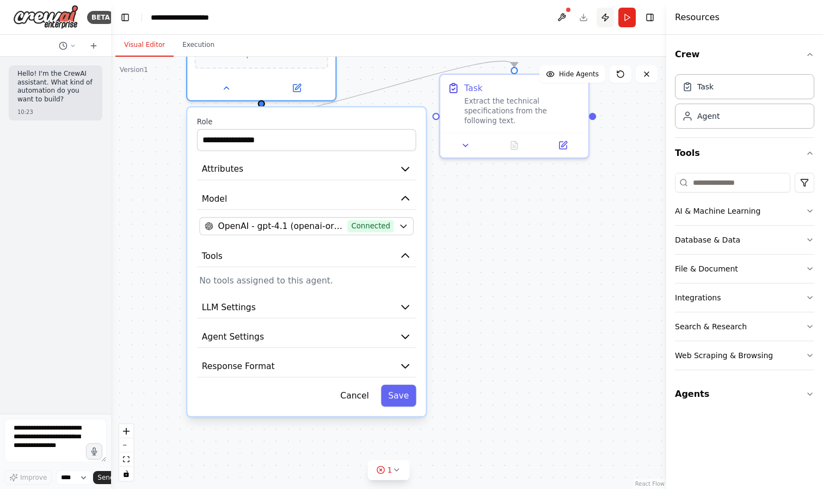
click at [606, 17] on button "Publish" at bounding box center [605, 18] width 17 height 20
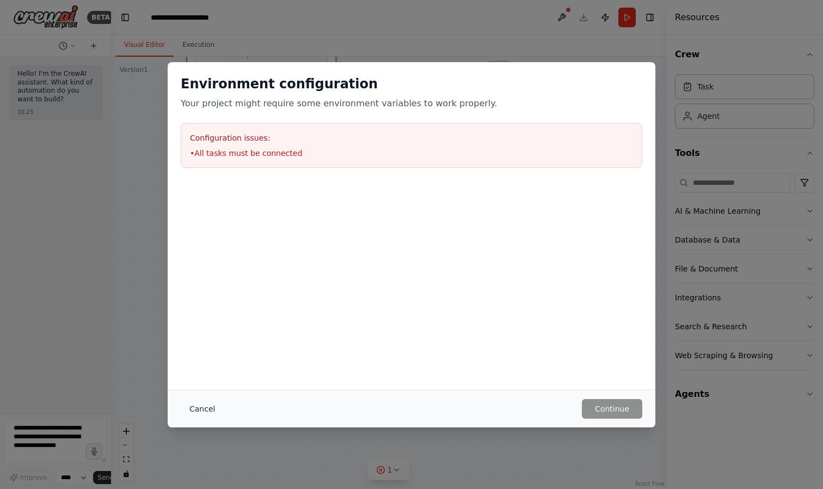
click at [206, 406] on button "Cancel" at bounding box center [202, 409] width 43 height 20
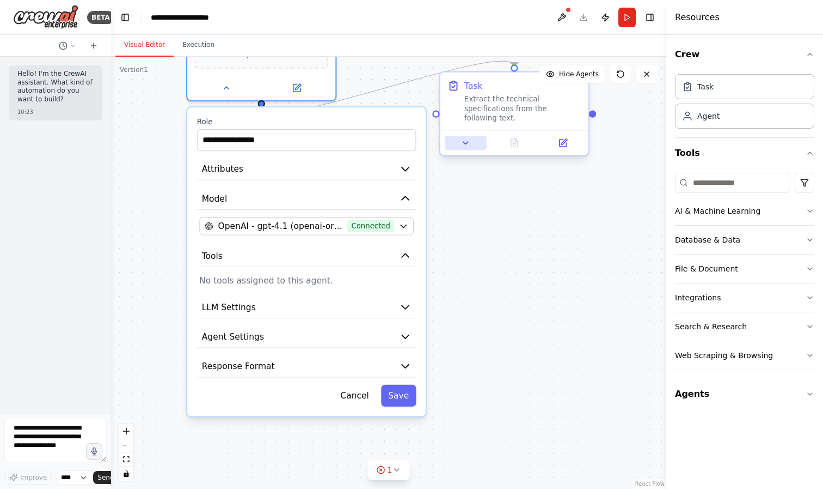
click at [472, 139] on button at bounding box center [465, 143] width 41 height 15
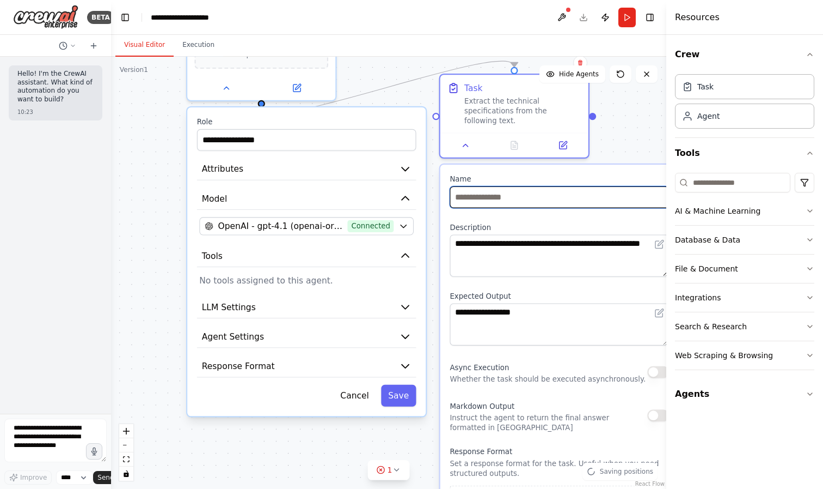
click at [534, 205] on input "text" at bounding box center [559, 197] width 219 height 22
type input "****"
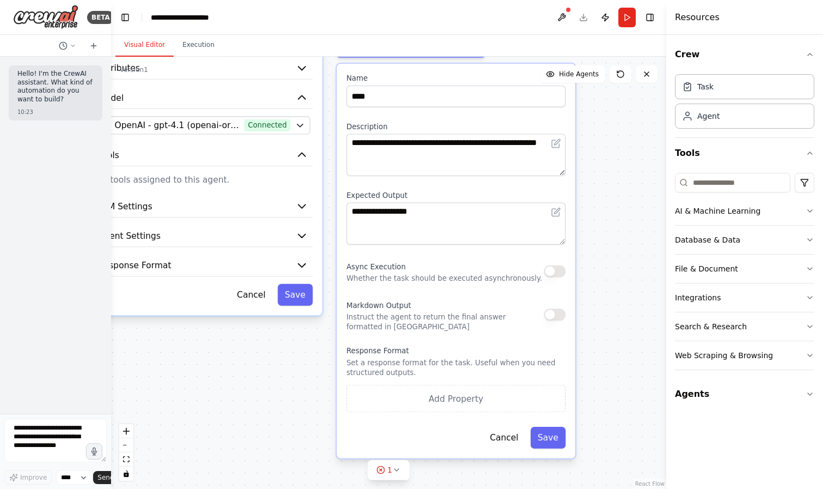
drag, startPoint x: 396, startPoint y: 420, endPoint x: 288, endPoint y: 315, distance: 151.0
click at [288, 315] on div ".deletable-edge-delete-btn { width: 20px; height: 20px; border: 0px solid #ffff…" at bounding box center [388, 273] width 555 height 432
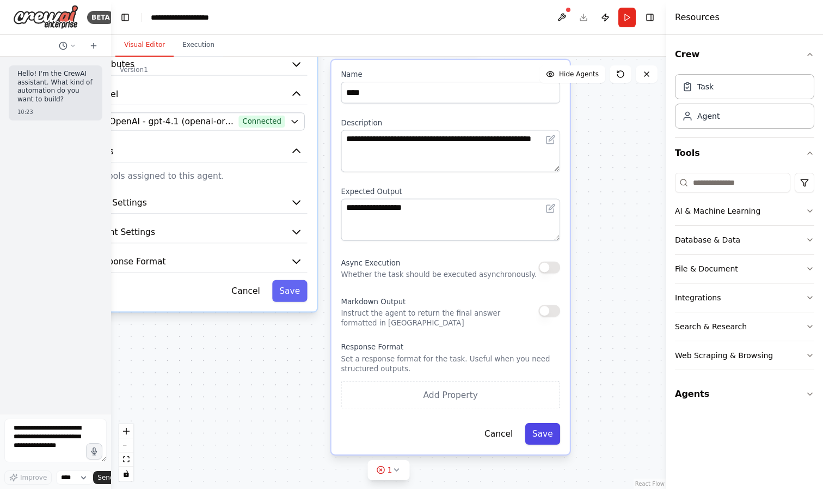
click at [544, 430] on button "Save" at bounding box center [543, 434] width 35 height 22
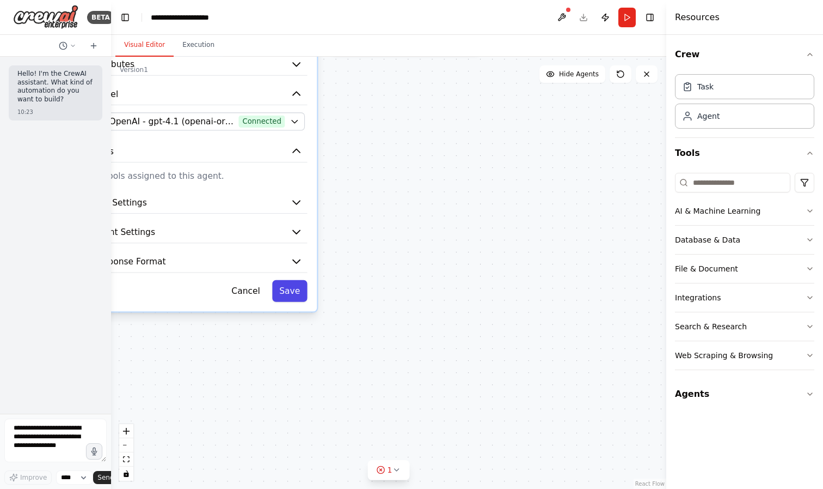
click at [290, 294] on button "Save" at bounding box center [289, 291] width 35 height 22
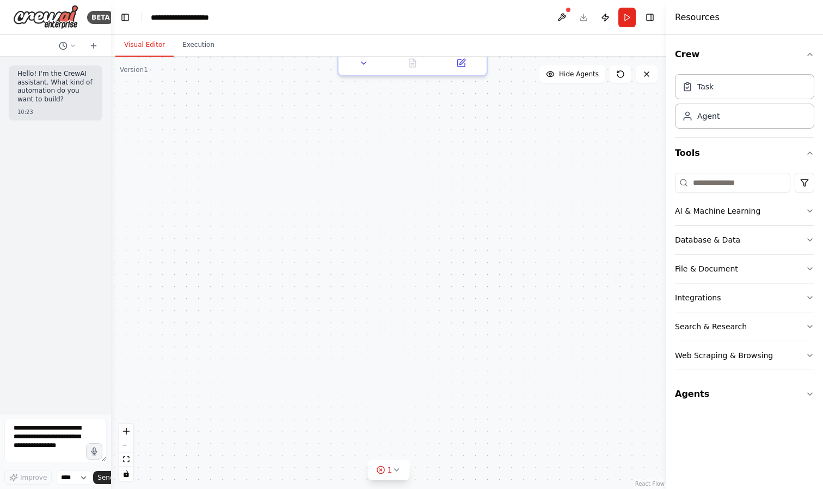
drag, startPoint x: 452, startPoint y: 212, endPoint x: 474, endPoint y: 279, distance: 70.4
click at [474, 279] on div ".deletable-edge-delete-btn { width: 20px; height: 20px; border: 0px solid #ffff…" at bounding box center [388, 273] width 555 height 432
click at [630, 15] on button "Run" at bounding box center [627, 18] width 17 height 20
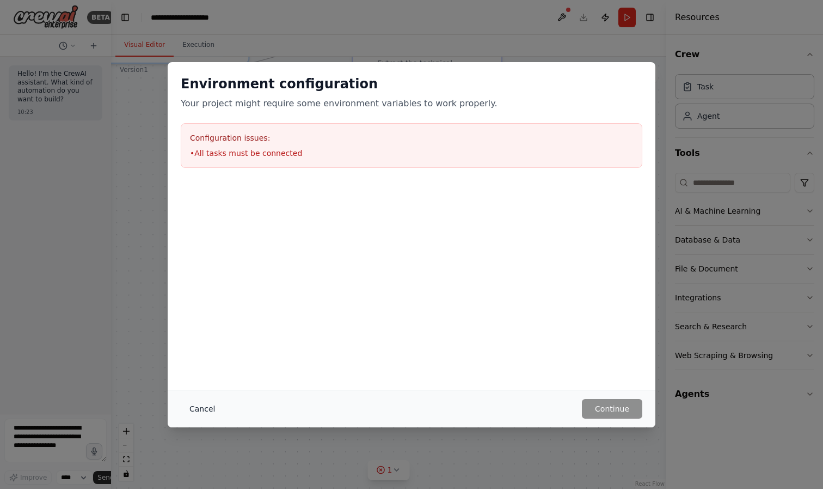
click at [203, 403] on button "Cancel" at bounding box center [202, 409] width 43 height 20
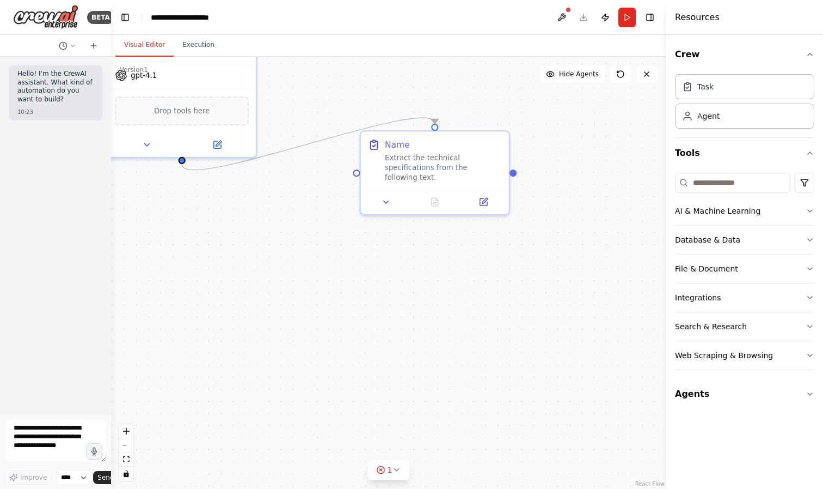
drag, startPoint x: 397, startPoint y: 322, endPoint x: 423, endPoint y: 414, distance: 96.1
click at [423, 414] on div ".deletable-edge-delete-btn { width: 20px; height: 20px; border: 0px solid #ffff…" at bounding box center [388, 273] width 555 height 432
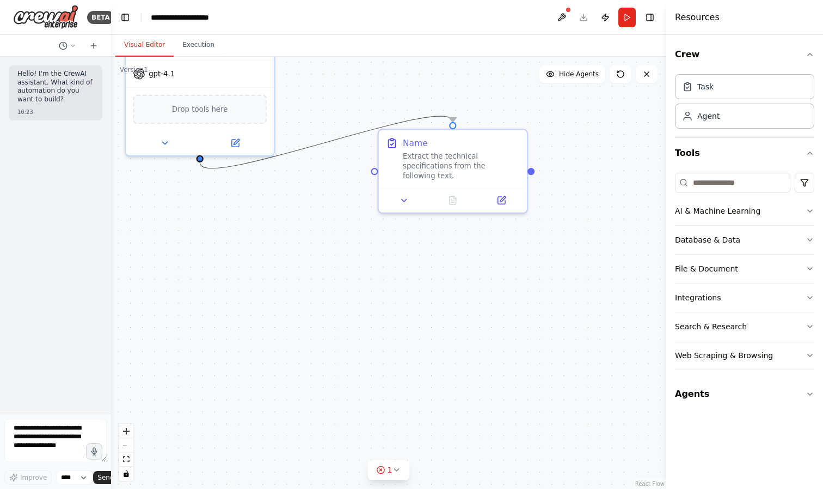
click at [295, 149] on icon "Edge from df7a092d-ed0a-430c-9f03-e730eac92ef7 to 323f53f2-1713-4b93-b06b-2d932…" at bounding box center [326, 142] width 253 height 52
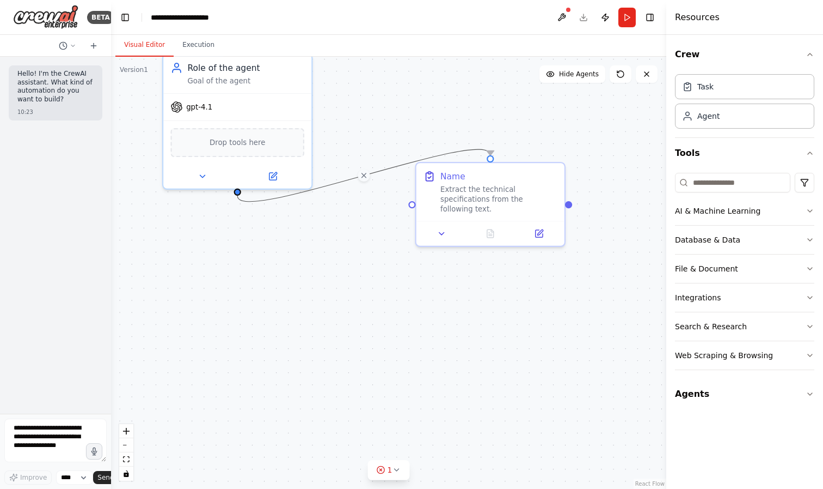
drag, startPoint x: 284, startPoint y: 173, endPoint x: 322, endPoint y: 206, distance: 50.2
click at [322, 206] on div ".deletable-edge-delete-btn { width: 20px; height: 20px; border: 0px solid #ffff…" at bounding box center [388, 273] width 555 height 432
click at [267, 171] on button at bounding box center [273, 174] width 68 height 15
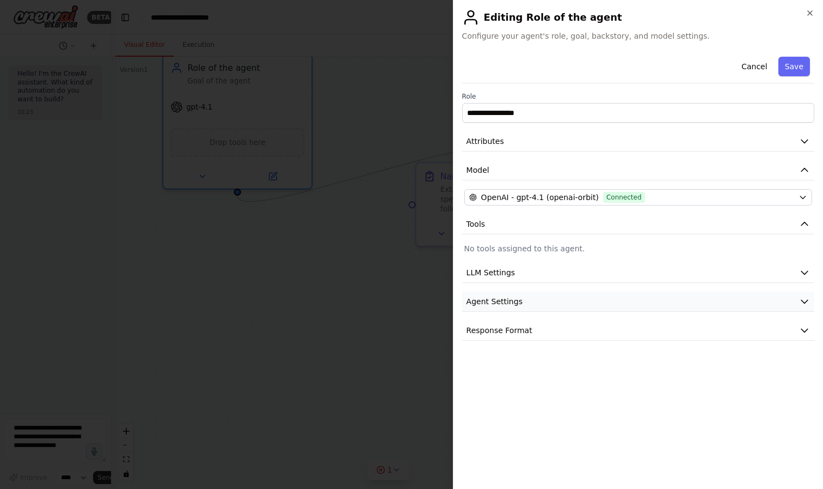
click at [534, 299] on button "Agent Settings" at bounding box center [638, 301] width 352 height 20
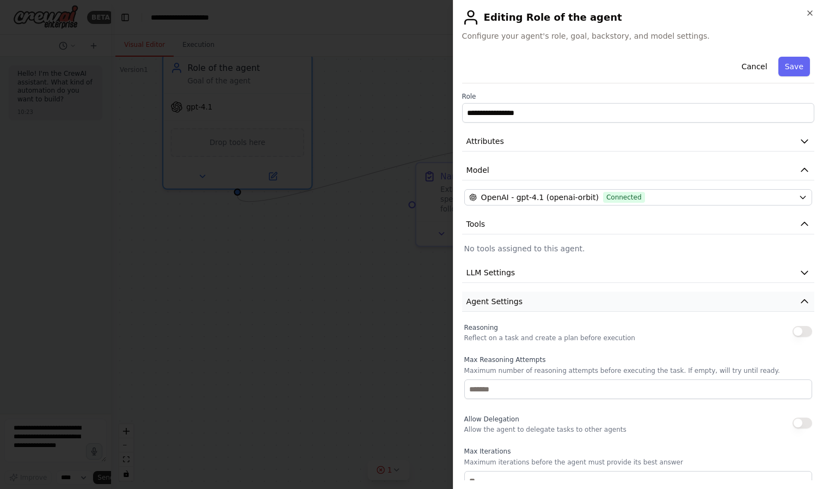
click at [534, 299] on button "Agent Settings" at bounding box center [638, 301] width 352 height 20
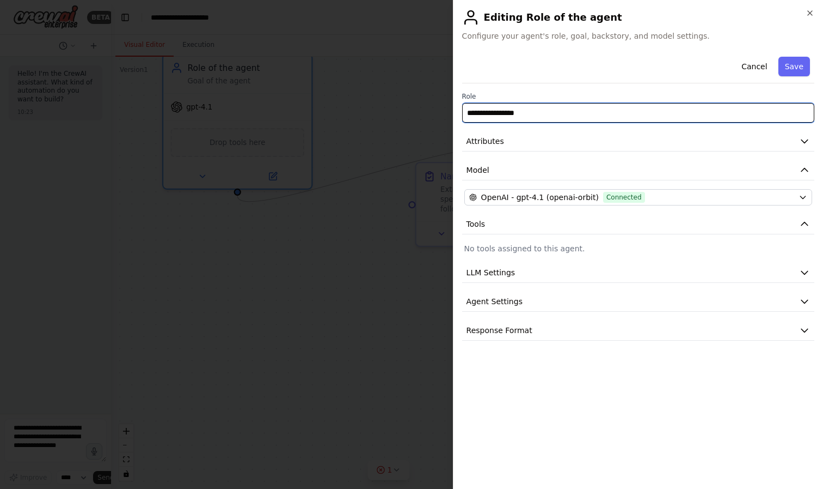
click at [542, 118] on input "**********" at bounding box center [638, 113] width 352 height 20
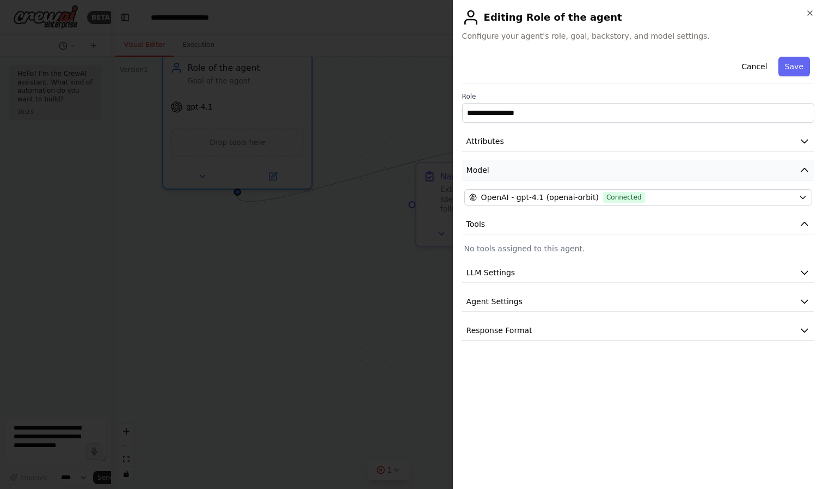
click at [571, 168] on button "Model" at bounding box center [638, 170] width 352 height 20
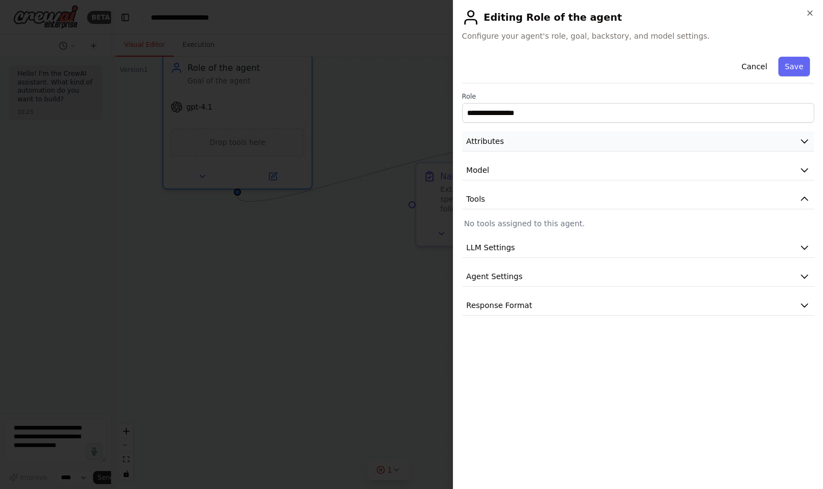
click at [558, 149] on button "Attributes" at bounding box center [638, 141] width 352 height 20
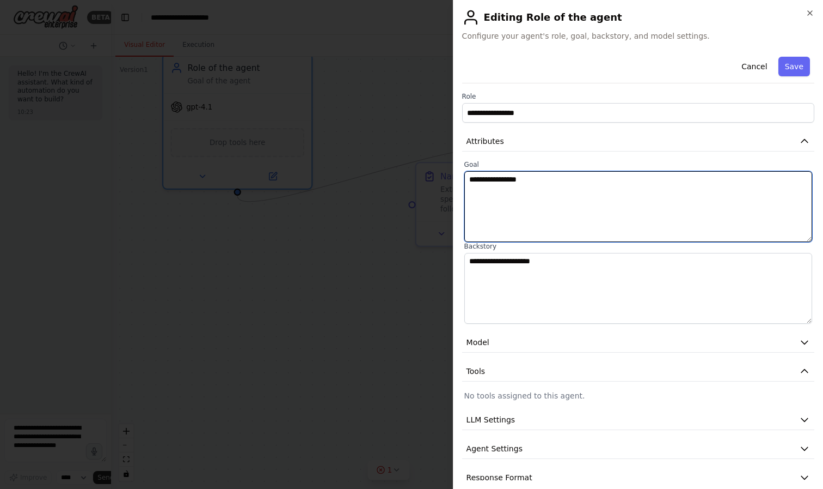
click at [554, 183] on textarea "**********" at bounding box center [639, 206] width 348 height 71
type textarea "**********"
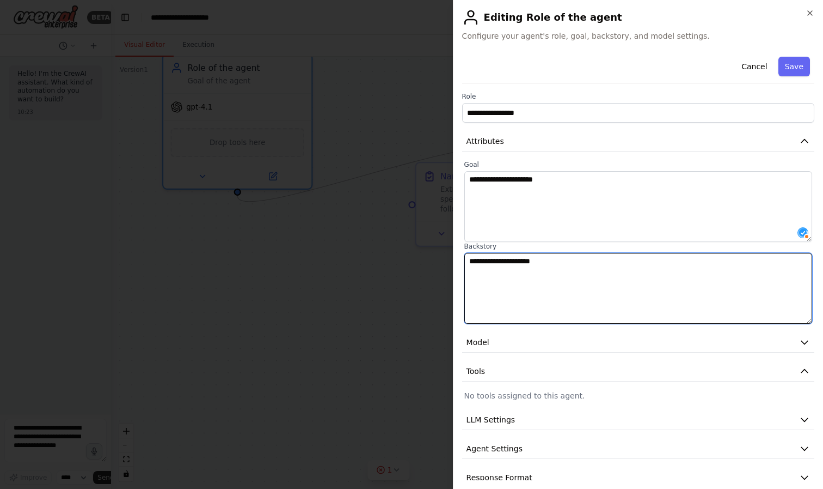
click at [583, 264] on textarea "**********" at bounding box center [639, 288] width 348 height 71
type textarea "**********"
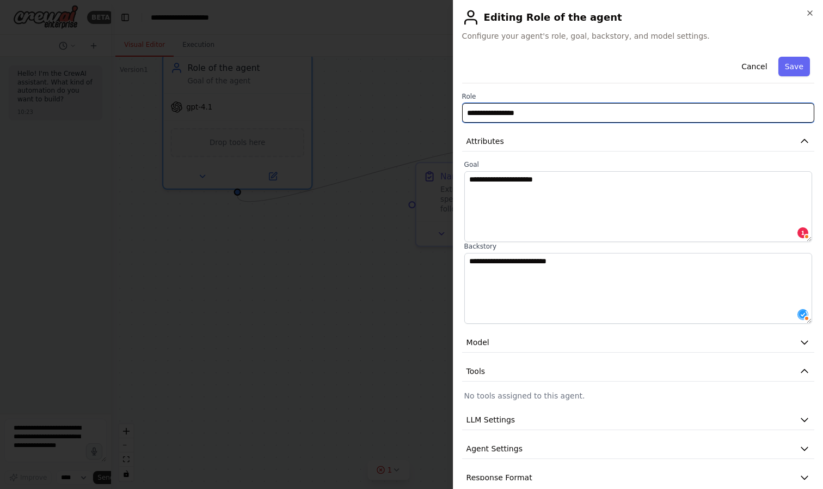
click at [587, 118] on input "**********" at bounding box center [638, 113] width 352 height 20
type input "**********"
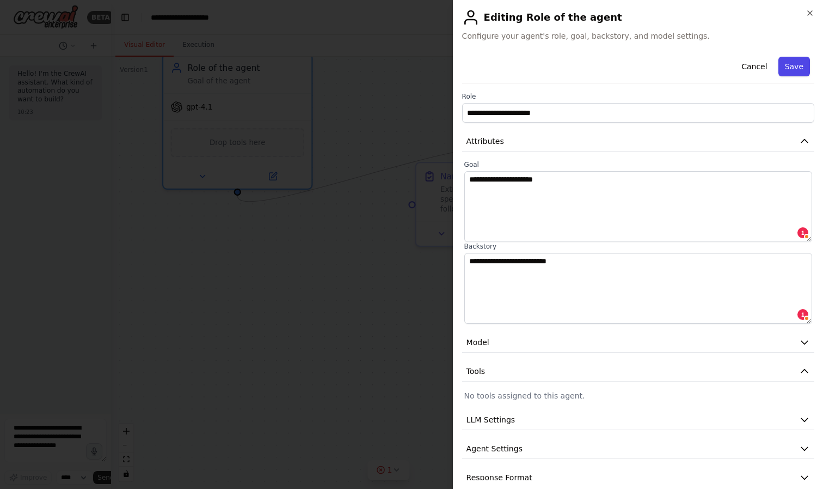
click at [793, 68] on button "Save" at bounding box center [795, 67] width 32 height 20
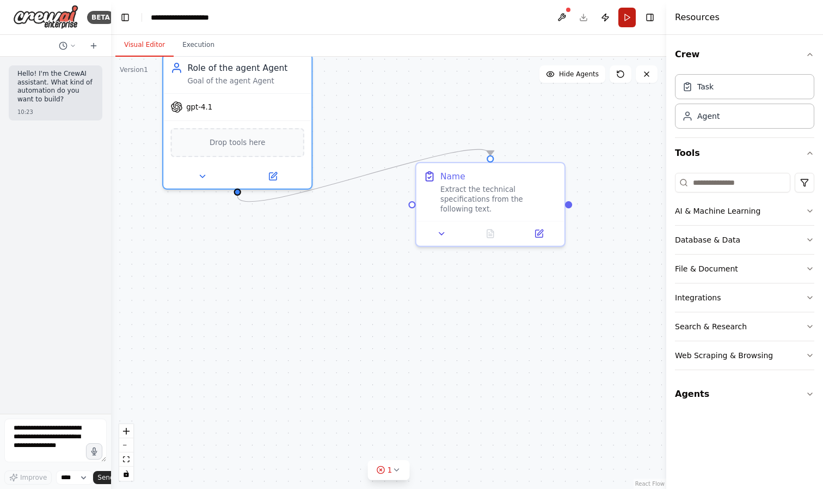
click at [625, 20] on button "Run" at bounding box center [627, 18] width 17 height 20
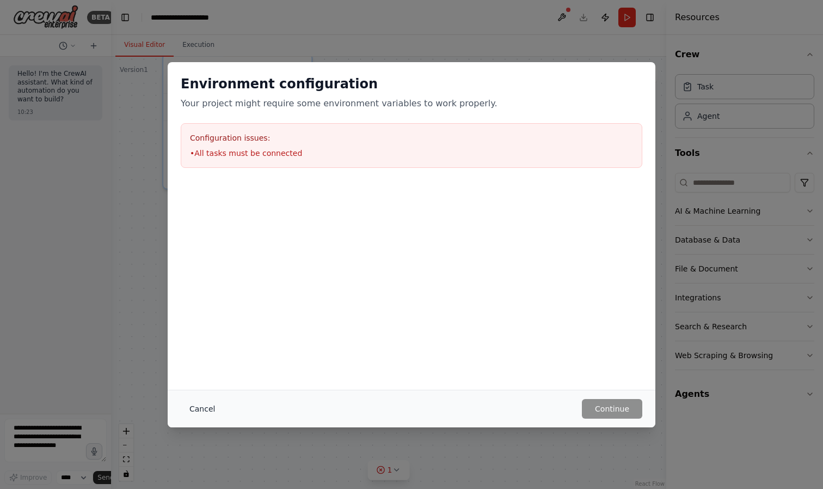
click at [213, 408] on button "Cancel" at bounding box center [202, 409] width 43 height 20
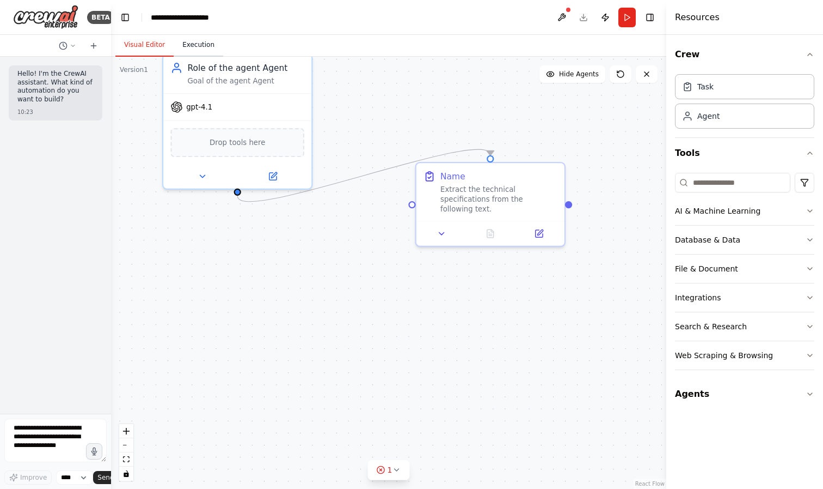
click at [207, 46] on button "Execution" at bounding box center [199, 45] width 50 height 23
click at [156, 42] on button "Visual Editor" at bounding box center [144, 45] width 58 height 23
click at [242, 118] on div "Drop tools here" at bounding box center [237, 140] width 148 height 44
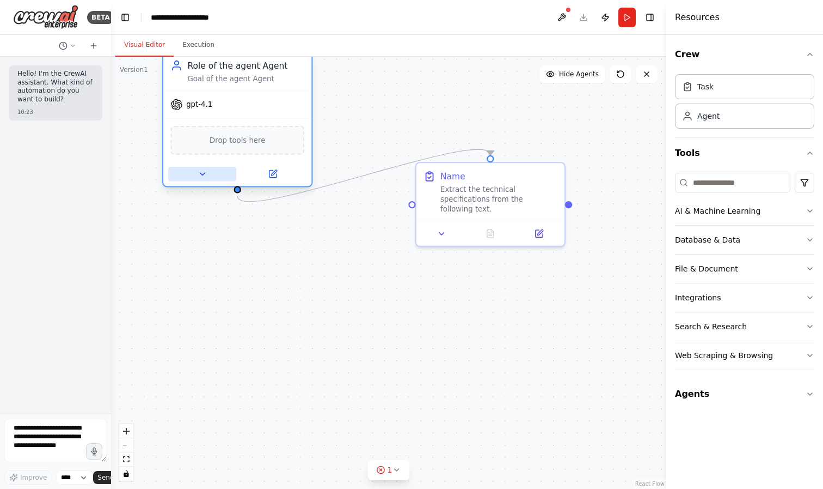
click at [201, 177] on icon at bounding box center [203, 174] width 10 height 10
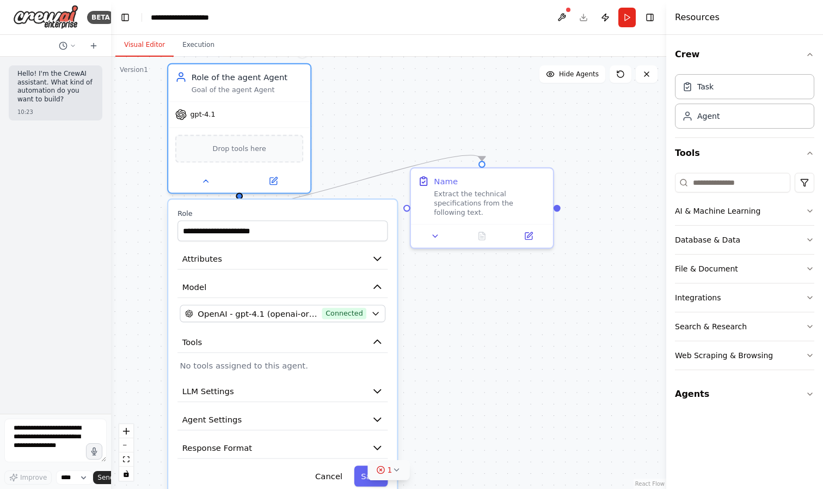
click at [388, 473] on span "1" at bounding box center [390, 469] width 5 height 11
click at [436, 440] on div at bounding box center [439, 437] width 7 height 7
click at [493, 375] on div ".deletable-edge-delete-btn { width: 20px; height: 20px; border: 0px solid #ffff…" at bounding box center [388, 273] width 555 height 432
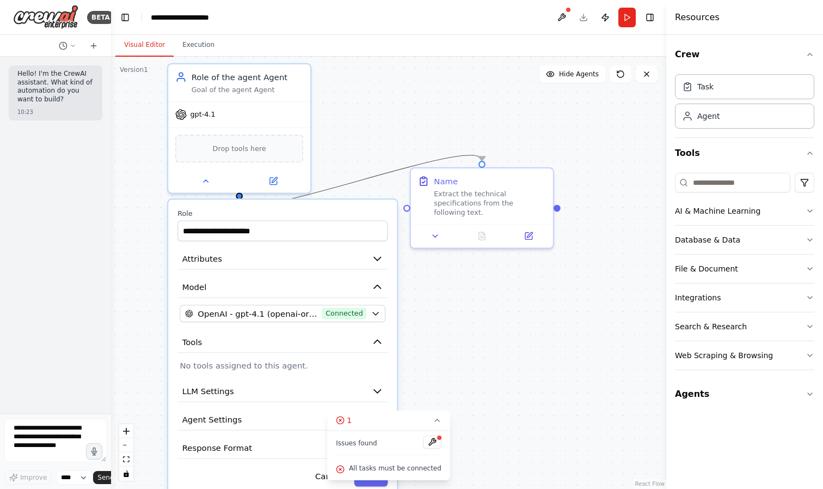
click at [355, 180] on icon "Edge from df7a092d-ed0a-430c-9f03-e730eac92ef7 to 323f53f2-1713-4b93-b06b-2d932…" at bounding box center [361, 180] width 243 height 50
click at [359, 180] on icon at bounding box center [360, 180] width 9 height 10
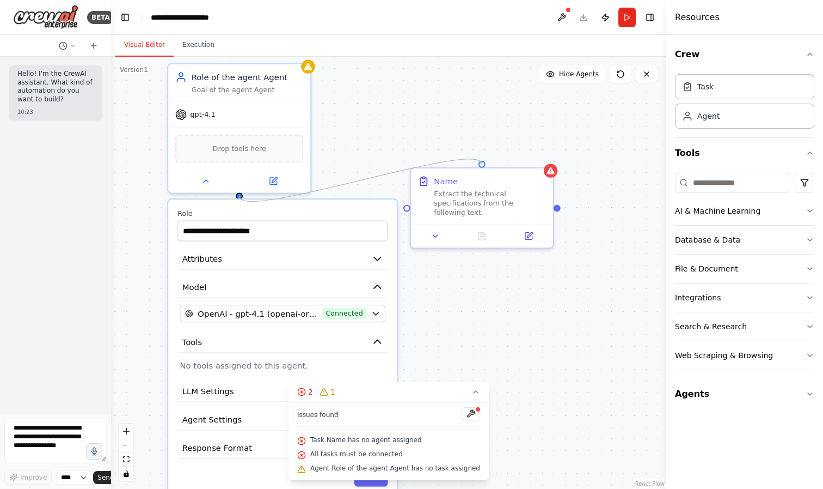
drag, startPoint x: 242, startPoint y: 194, endPoint x: 475, endPoint y: 164, distance: 235.0
click at [475, 164] on div ".deletable-edge-delete-btn { width: 20px; height: 20px; border: 0px solid #ffff…" at bounding box center [388, 273] width 555 height 432
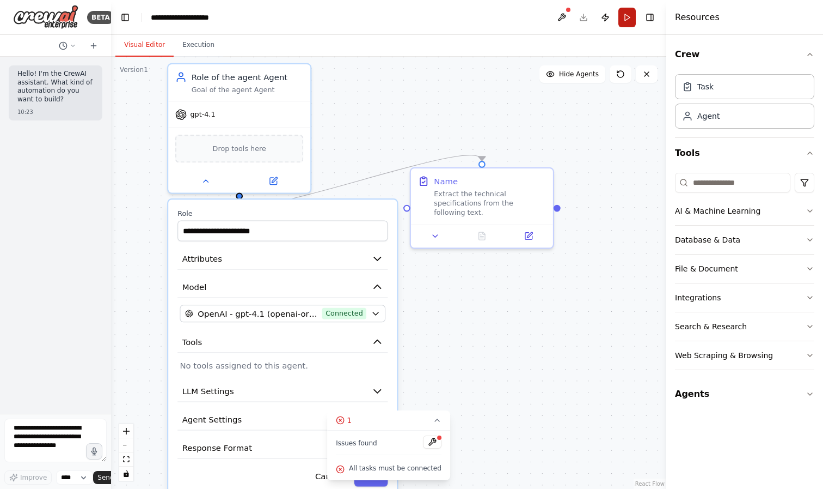
click at [627, 19] on button "Run" at bounding box center [627, 18] width 17 height 20
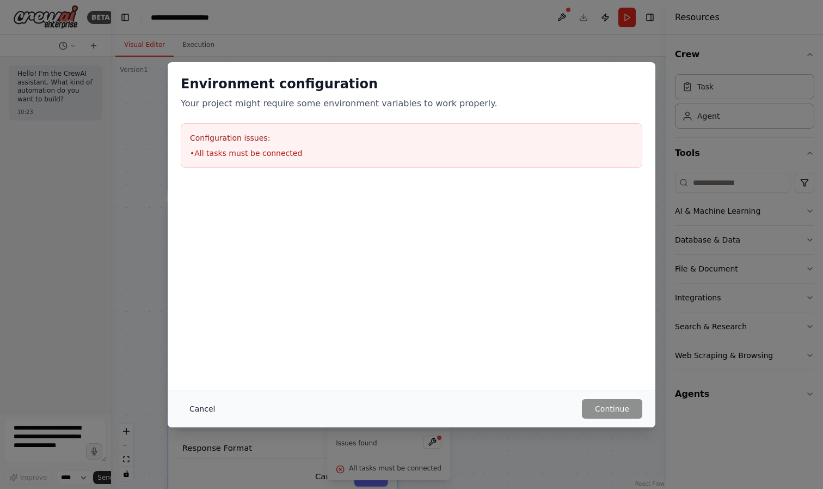
click at [209, 407] on button "Cancel" at bounding box center [202, 409] width 43 height 20
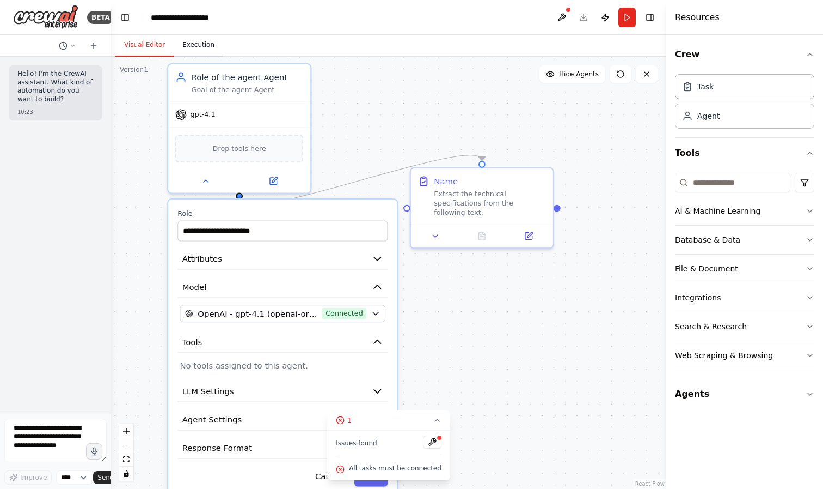
click at [203, 40] on button "Execution" at bounding box center [199, 45] width 50 height 23
